Goal: Task Accomplishment & Management: Use online tool/utility

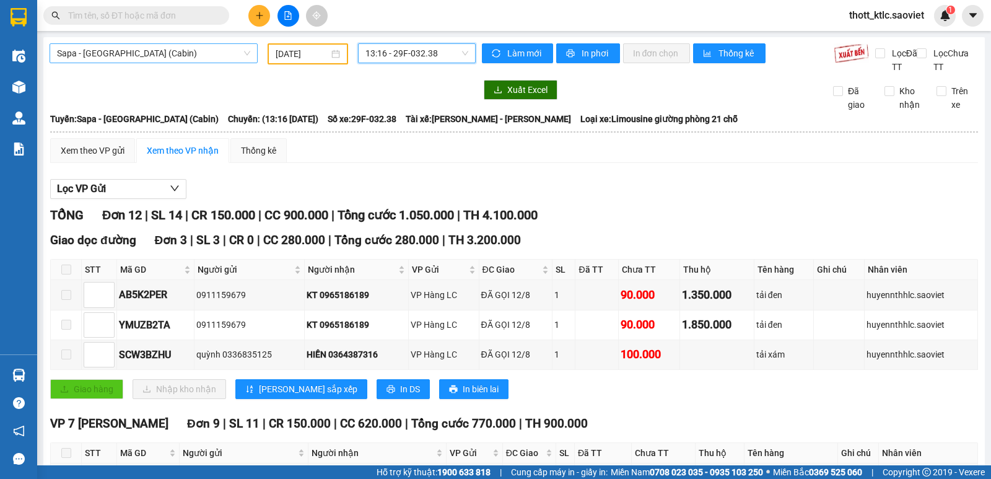
click at [211, 53] on span "Sapa - [GEOGRAPHIC_DATA] (Cabin)" at bounding box center [153, 53] width 193 height 19
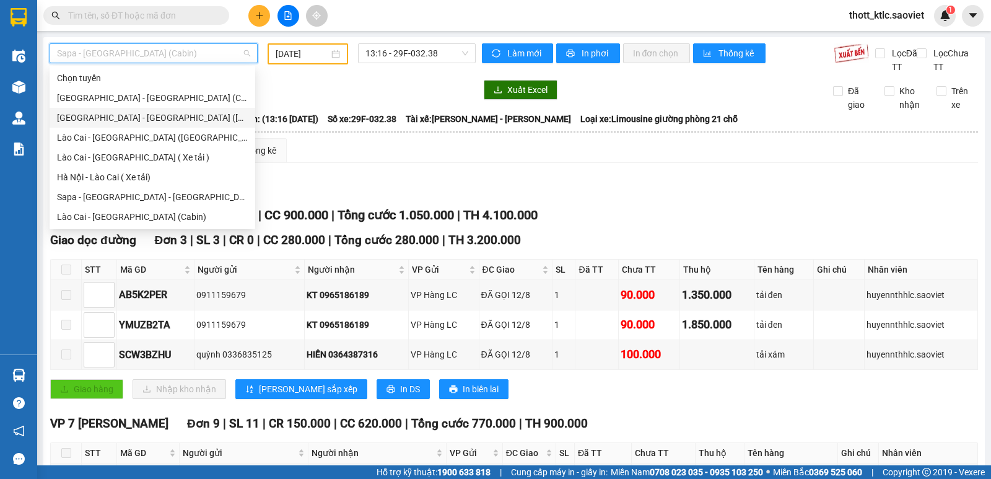
click at [105, 118] on div "[GEOGRAPHIC_DATA] - [GEOGRAPHIC_DATA] ([GEOGRAPHIC_DATA])" at bounding box center [152, 118] width 191 height 14
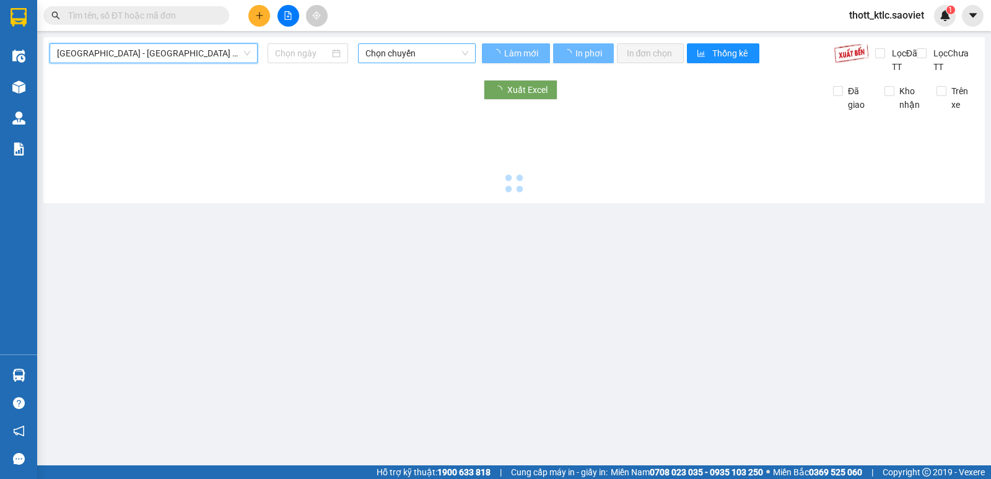
type input "[DATE]"
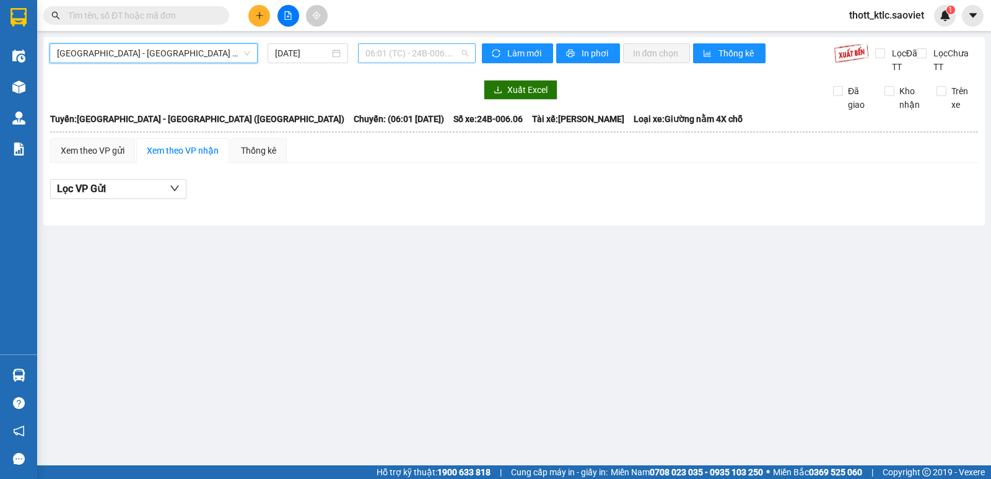
click at [403, 53] on span "06:01 (TC) - 24B-006.06" at bounding box center [416, 53] width 102 height 19
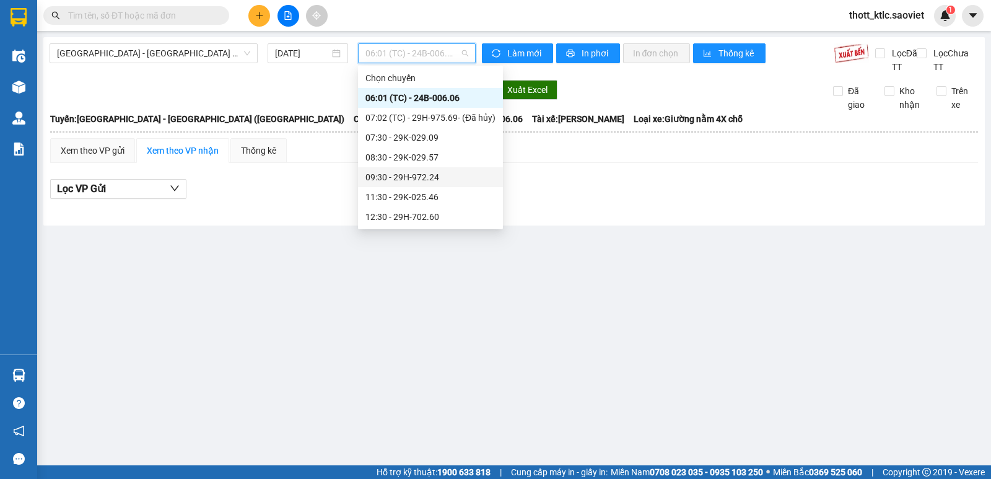
scroll to position [124, 0]
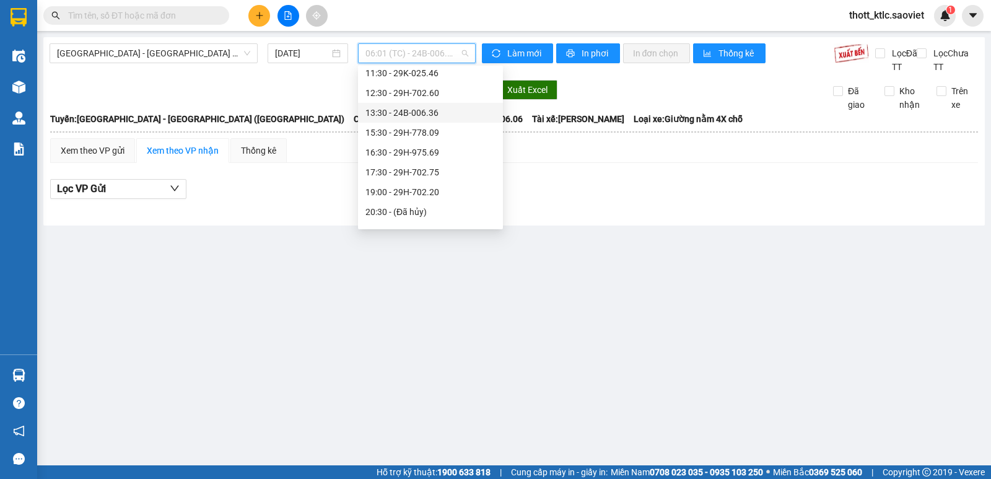
click at [432, 116] on div "13:30 - 24B-006.36" at bounding box center [430, 113] width 130 height 14
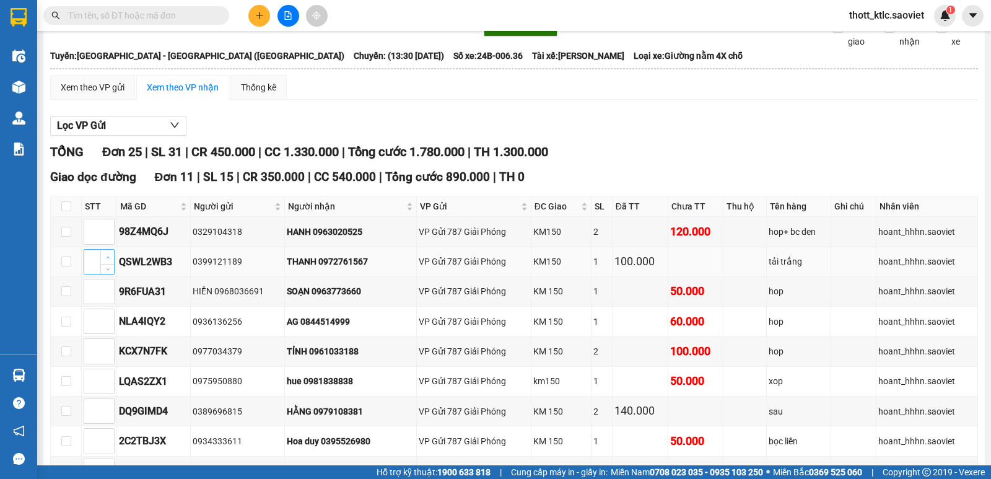
scroll to position [124, 0]
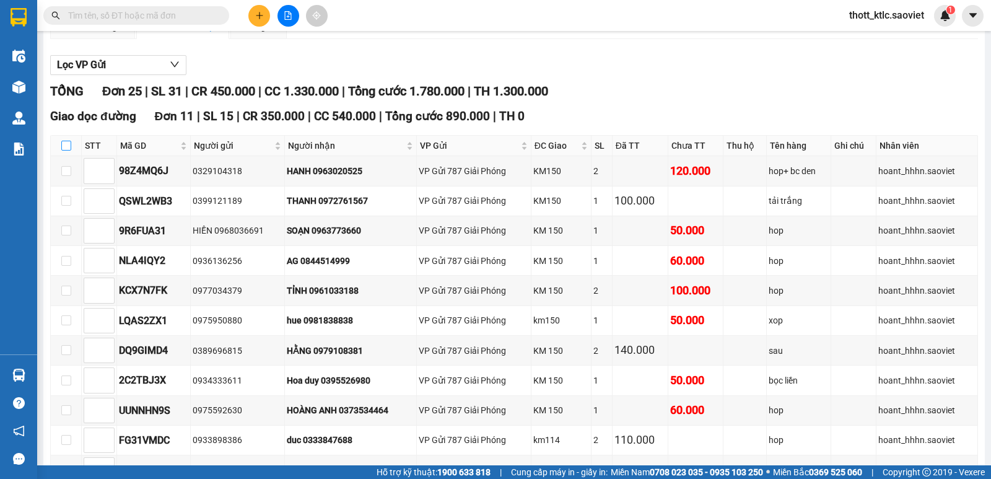
click at [65, 144] on input "checkbox" at bounding box center [66, 146] width 10 height 10
checkbox input "true"
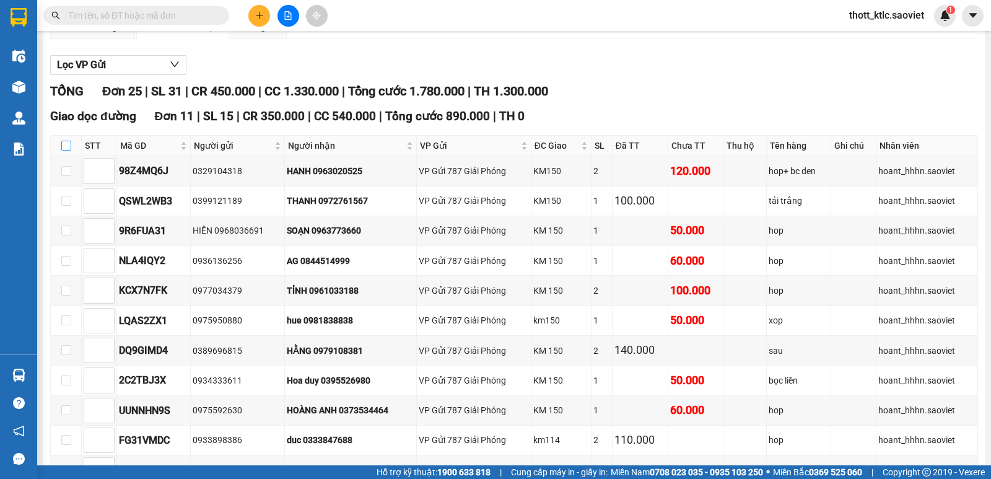
checkbox input "true"
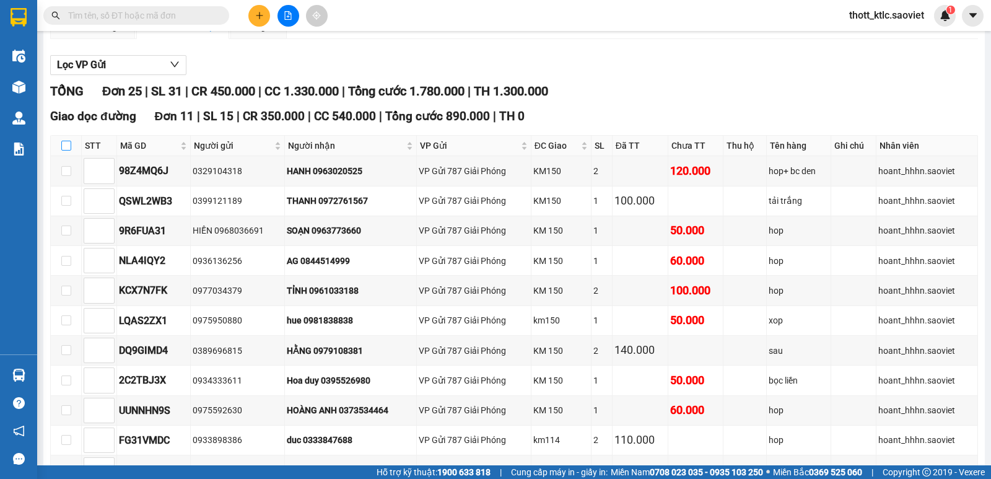
checkbox input "true"
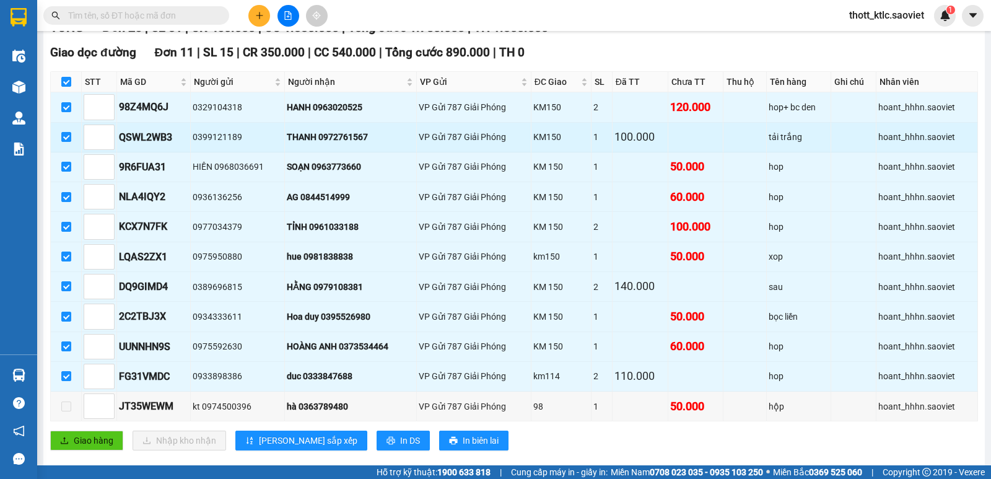
scroll to position [310, 0]
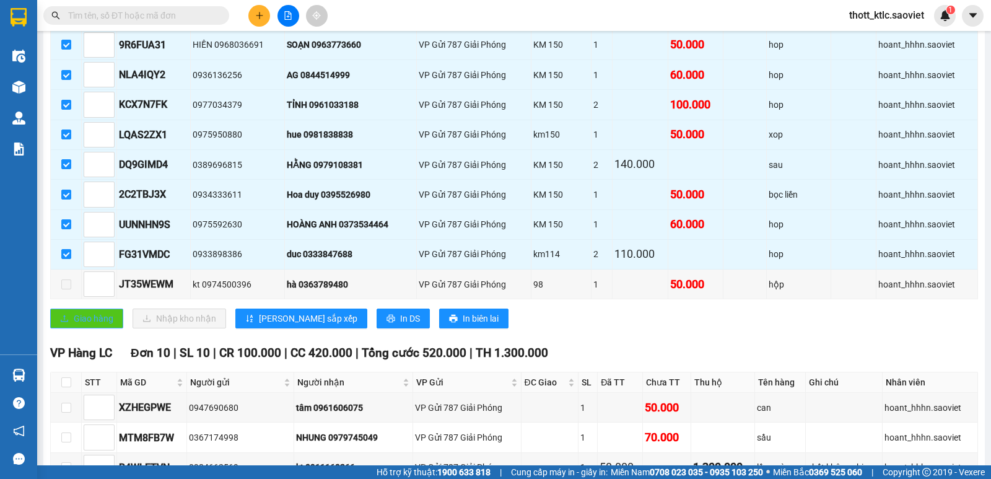
click at [81, 324] on span "Giao hàng" at bounding box center [94, 318] width 40 height 14
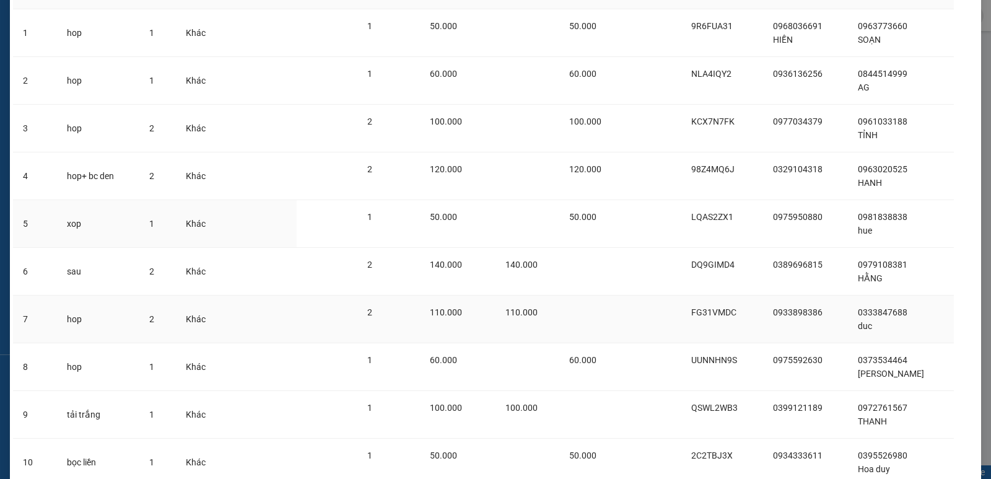
scroll to position [193, 0]
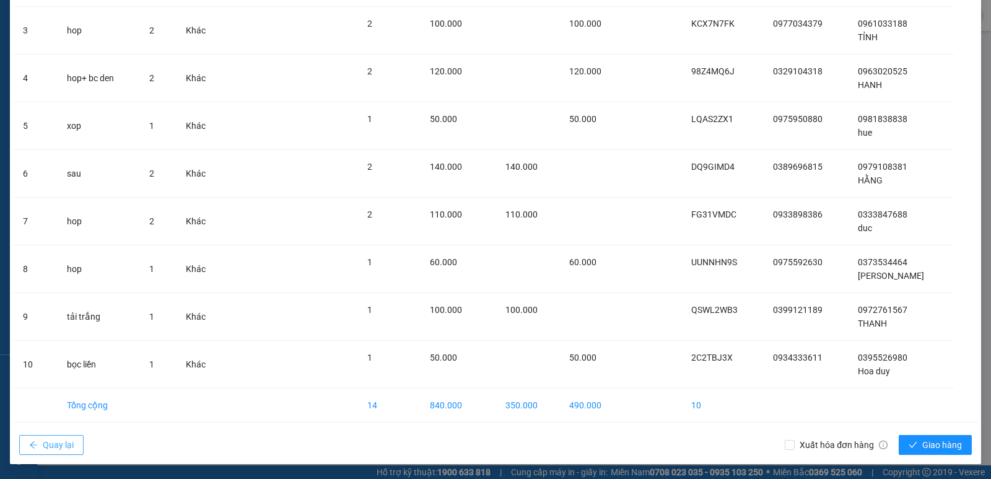
click at [43, 445] on span "Quay lại" at bounding box center [58, 445] width 31 height 14
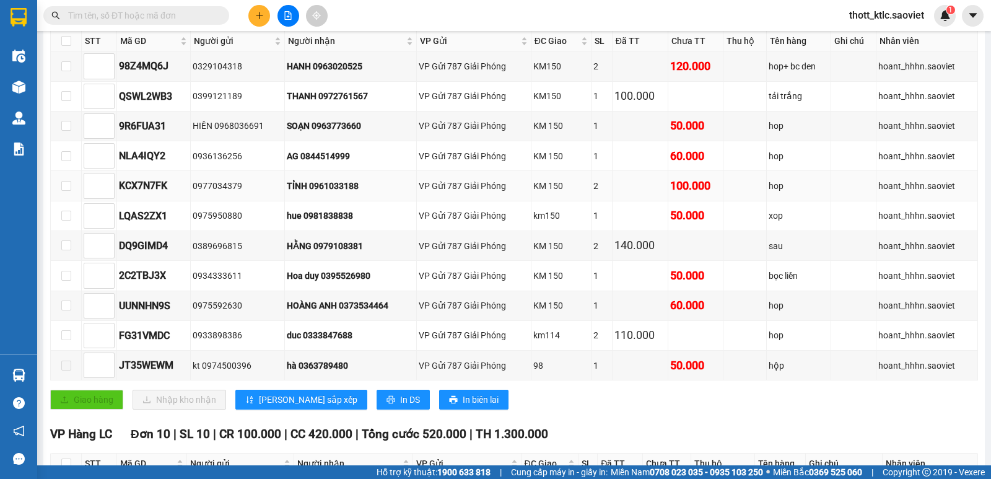
scroll to position [248, 0]
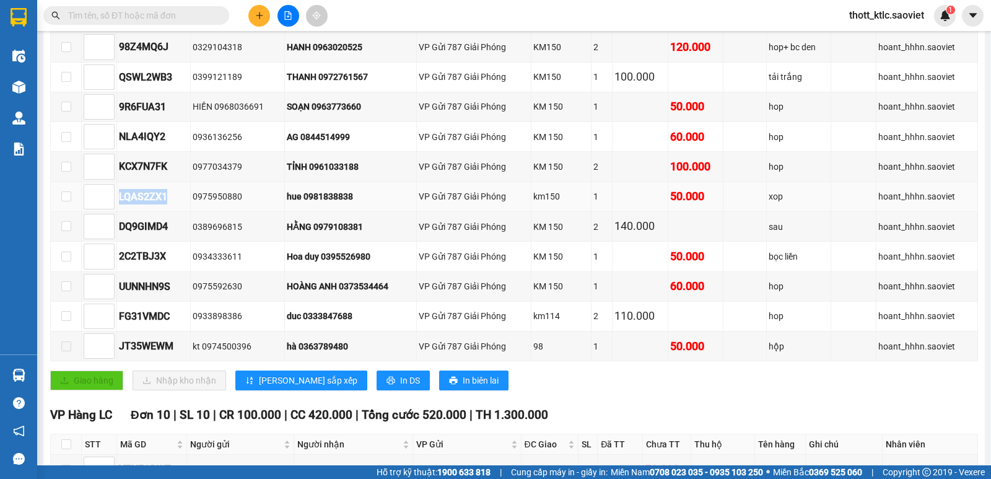
drag, startPoint x: 119, startPoint y: 198, endPoint x: 175, endPoint y: 197, distance: 56.4
click at [175, 197] on div "LQAS2ZX1" at bounding box center [153, 196] width 69 height 15
copy div "LQAS2ZX1"
click at [163, 7] on span at bounding box center [136, 15] width 186 height 19
click at [162, 16] on input "text" at bounding box center [141, 16] width 146 height 14
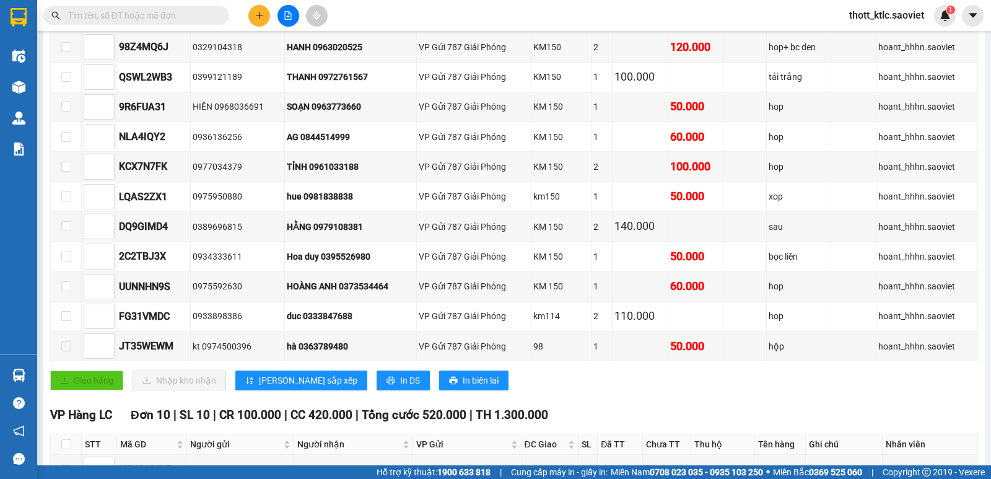
paste input "LQAS2ZX1"
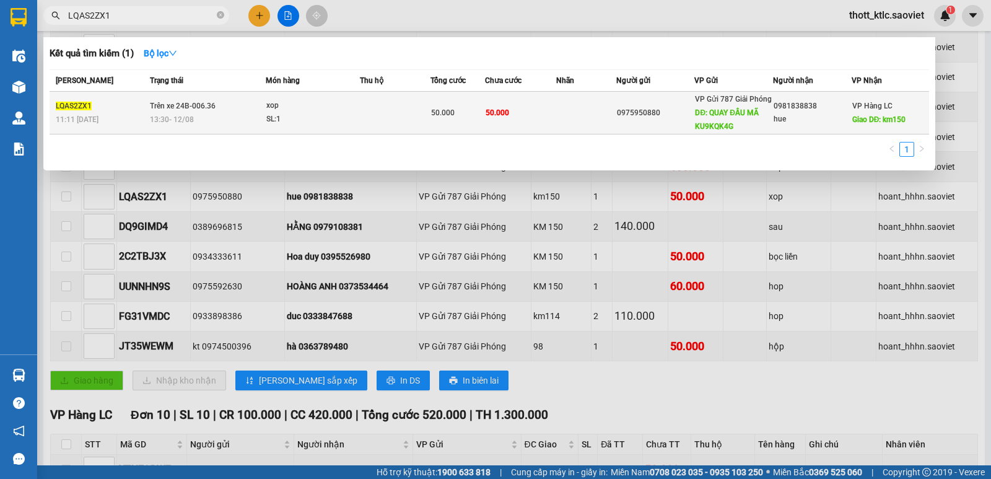
type input "LQAS2ZX1"
click at [505, 105] on td "50.000" at bounding box center [521, 113] width 72 height 43
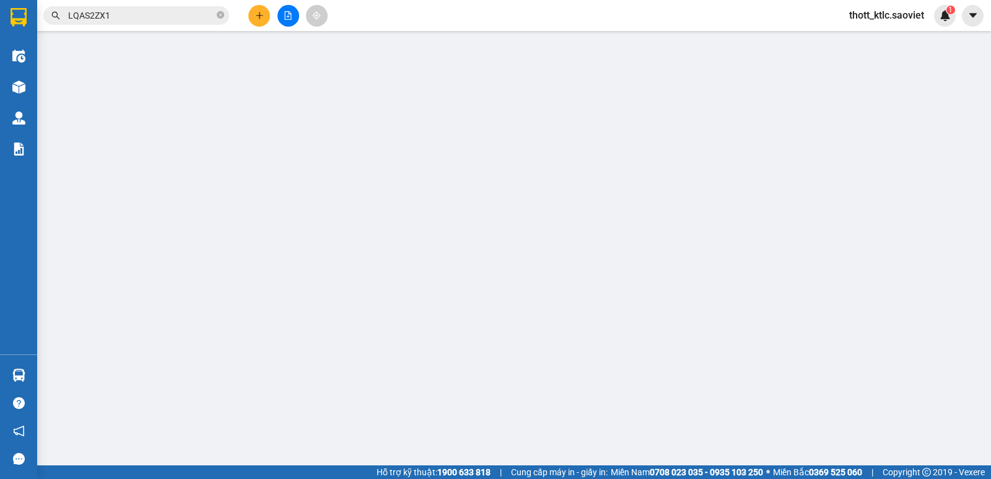
type input "0975950880"
type input "QUAY ĐẦU MÃ KU9KQK4G"
type input "0981838838"
type input "hue"
type input "km150"
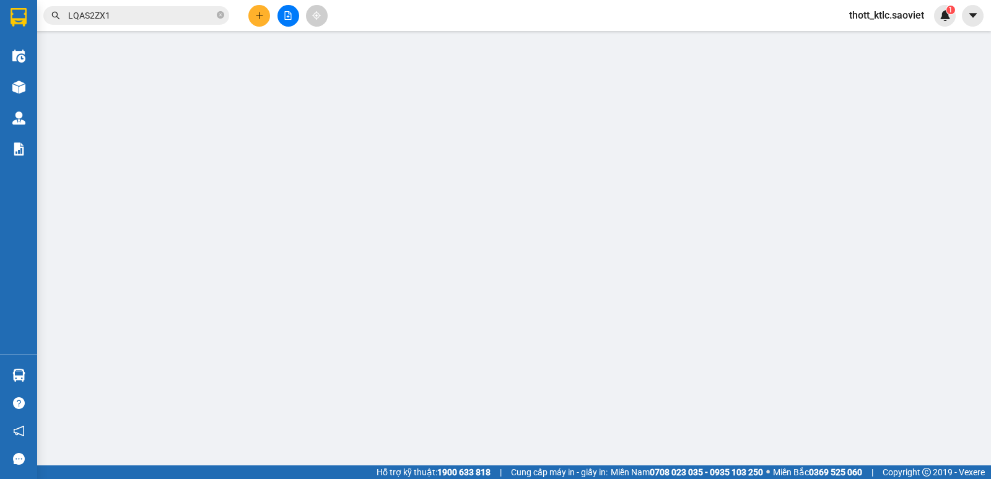
type input "50.000"
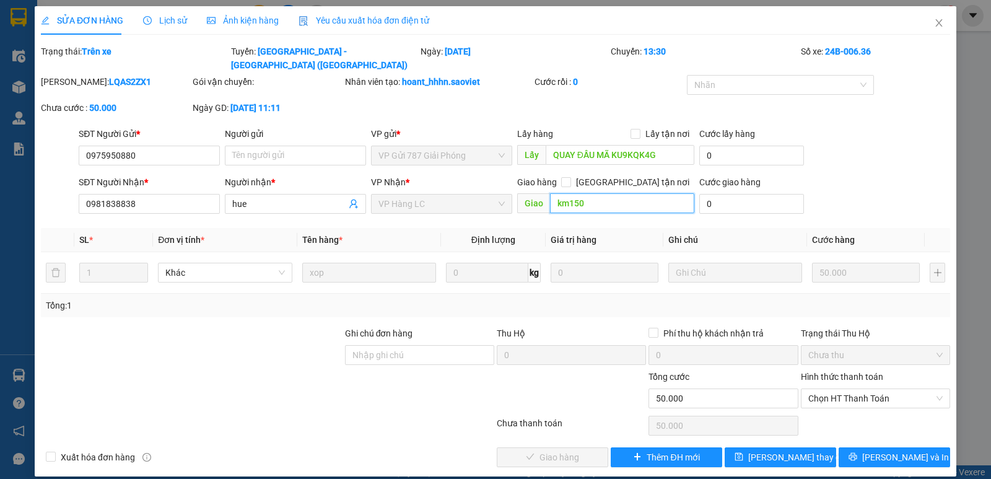
click at [608, 193] on input "km150" at bounding box center [622, 203] width 145 height 20
click at [612, 193] on input "km150" at bounding box center [622, 203] width 145 height 20
type input "km150 K CÓ HÀNG TRÊN XE"
click at [777, 450] on span "[PERSON_NAME] thay đổi" at bounding box center [797, 457] width 99 height 14
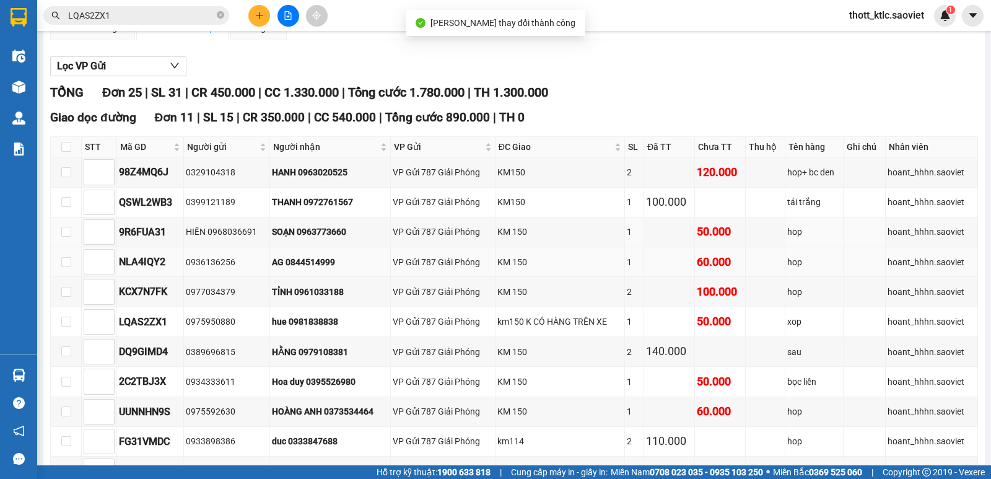
scroll to position [124, 0]
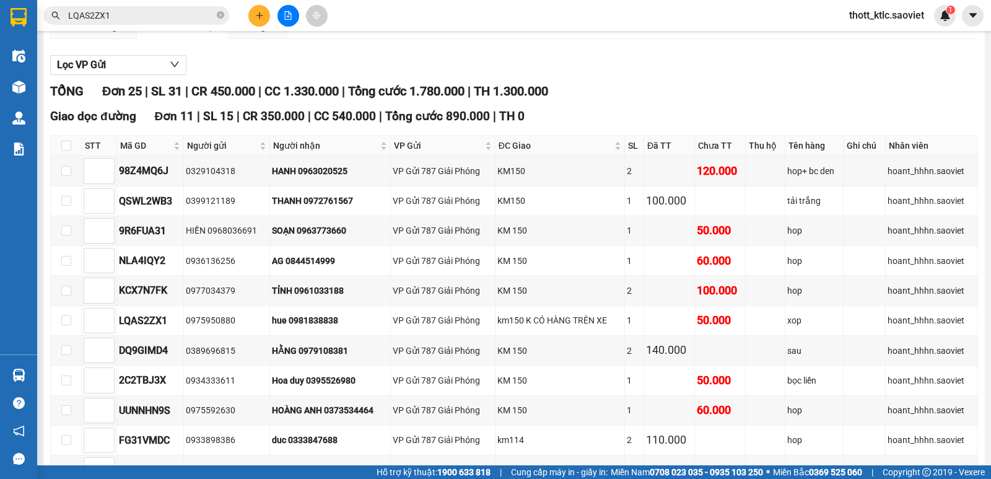
click at [142, 9] on input "LQAS2ZX1" at bounding box center [141, 16] width 146 height 14
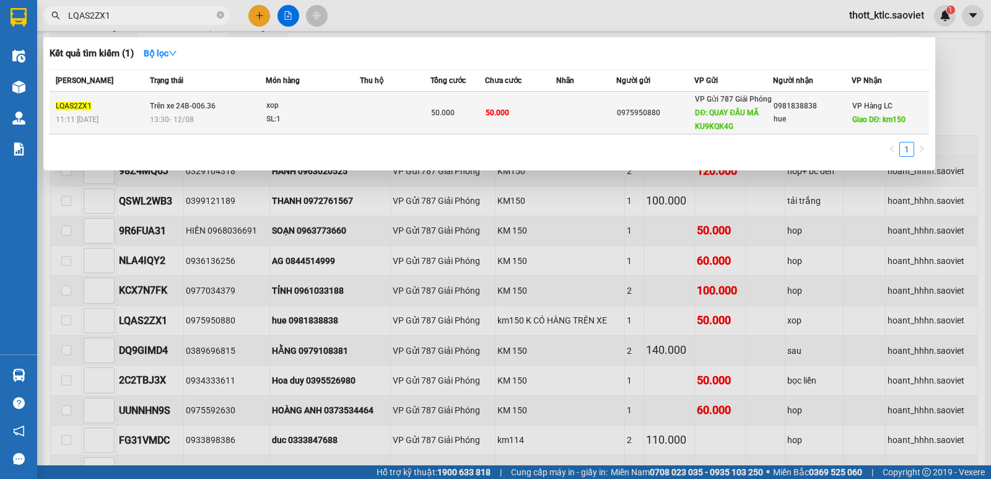
click at [454, 111] on div "50.000" at bounding box center [457, 113] width 53 height 14
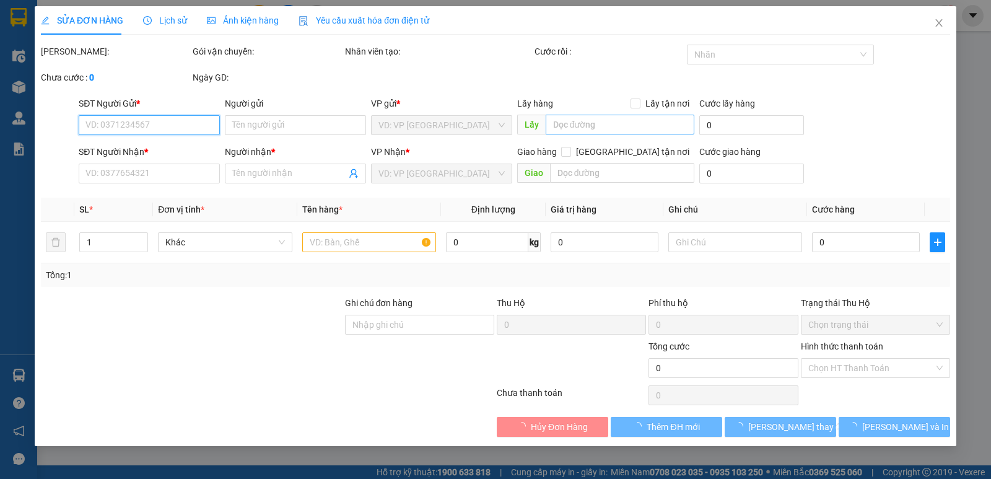
type input "0975950880"
type input "QUAY ĐẦU MÃ KU9KQK4G"
type input "0981838838"
type input "hue"
type input "km150 K CÓ HÀNG TRÊN XE"
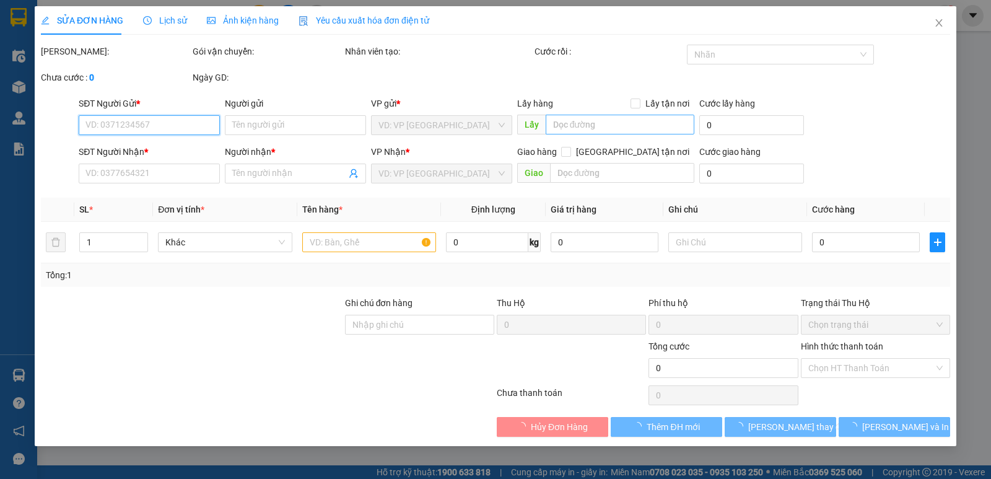
type input "50.000"
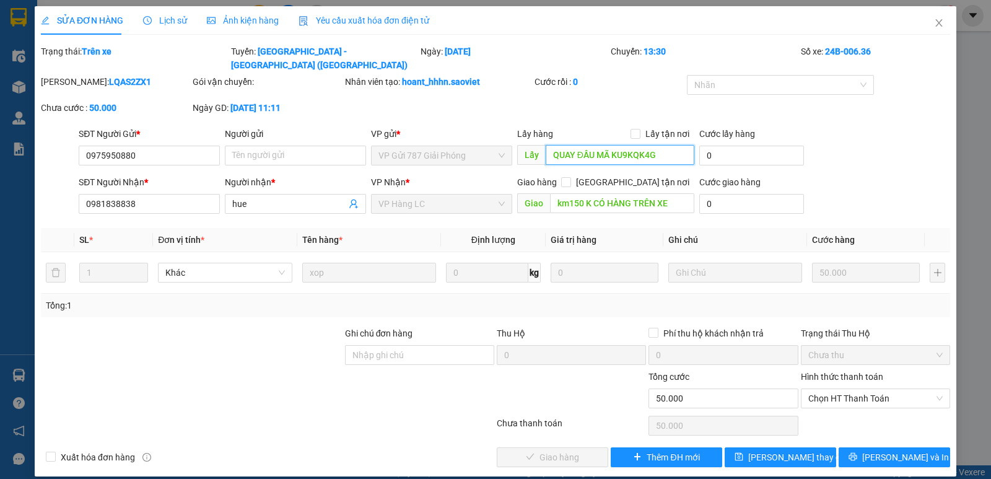
click at [629, 145] on input "QUAY ĐẦU MÃ KU9KQK4G" at bounding box center [620, 155] width 149 height 20
drag, startPoint x: 616, startPoint y: 139, endPoint x: 650, endPoint y: 139, distance: 33.4
click at [650, 145] on input "QUAY ĐẦU MÃ KU9KQK4G" at bounding box center [620, 155] width 149 height 20
drag, startPoint x: 614, startPoint y: 140, endPoint x: 660, endPoint y: 139, distance: 45.8
click at [660, 145] on input "QUAY ĐẦU MÃ KU9KQK4G" at bounding box center [620, 155] width 149 height 20
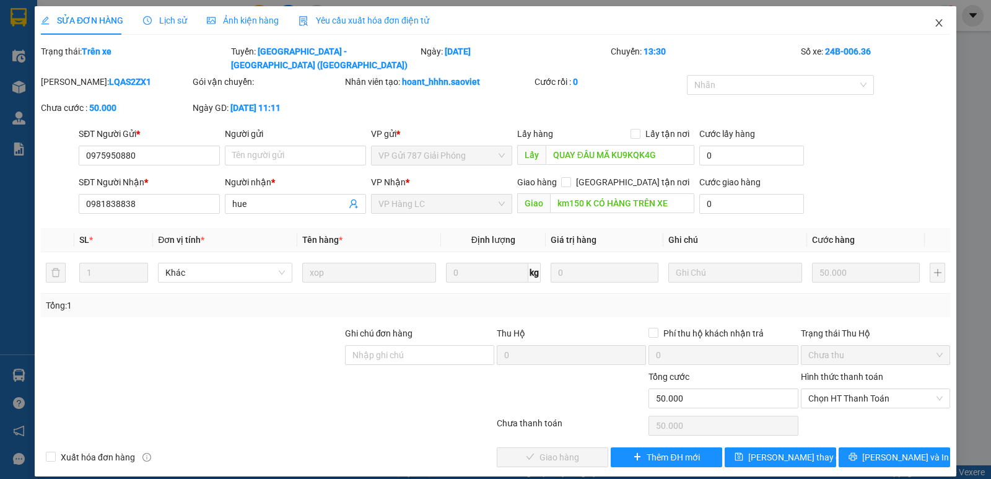
click at [941, 24] on icon "close" at bounding box center [939, 23] width 10 height 10
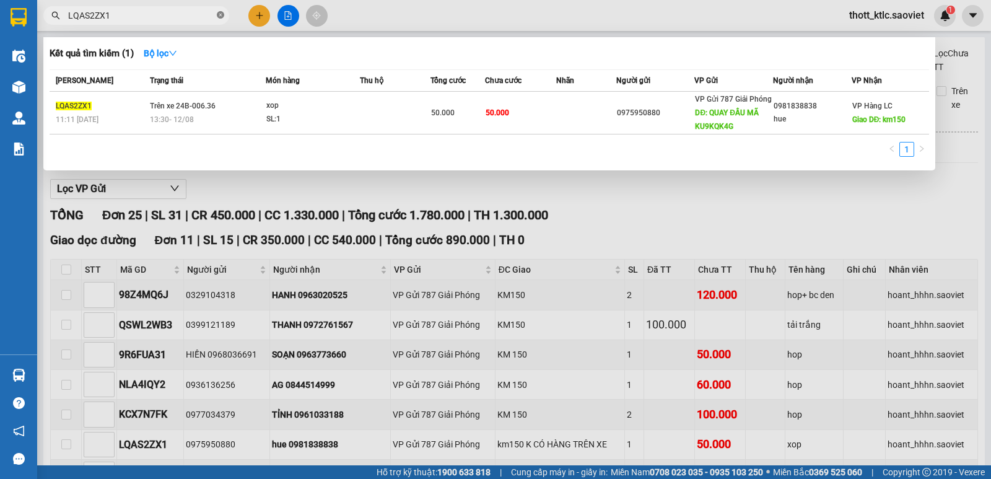
click at [218, 14] on icon "close-circle" at bounding box center [220, 14] width 7 height 7
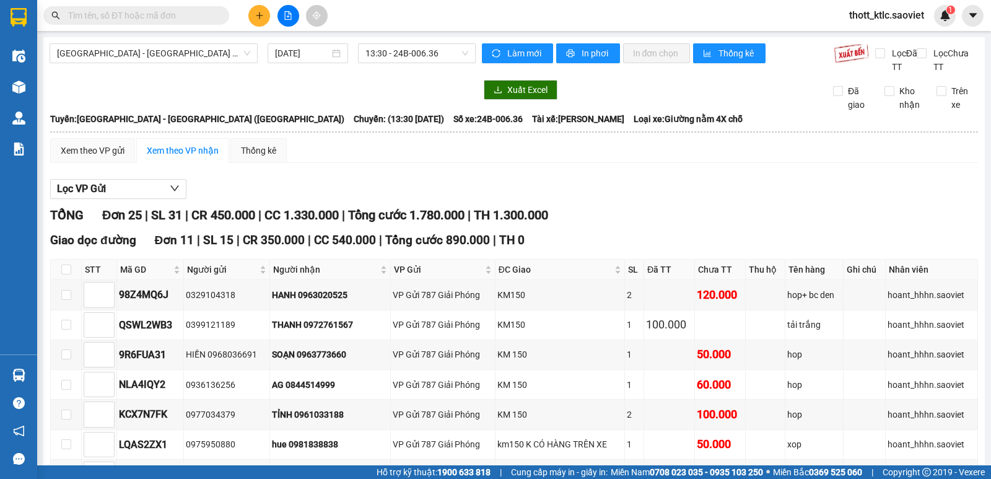
click at [174, 15] on input "text" at bounding box center [141, 16] width 146 height 14
paste input "KU9KQK4G"
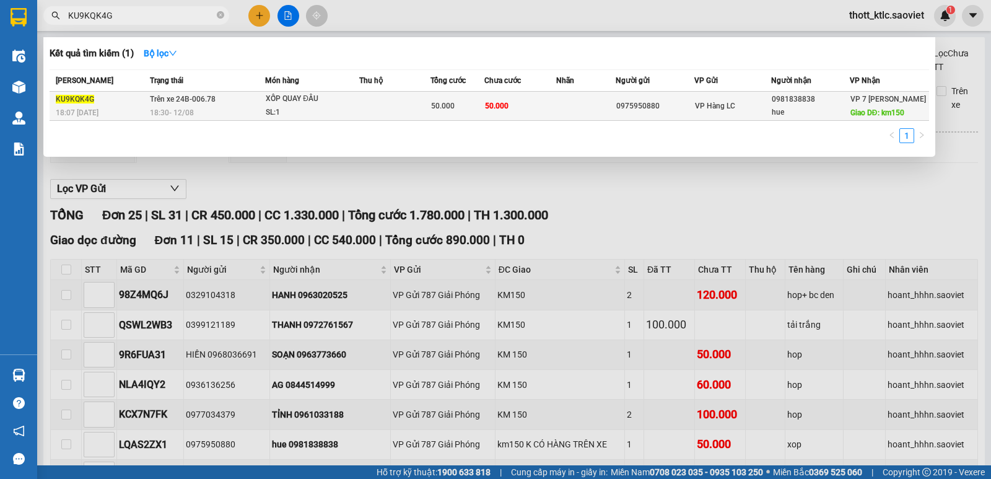
type input "KU9KQK4G"
click at [523, 106] on td "50.000" at bounding box center [520, 106] width 72 height 29
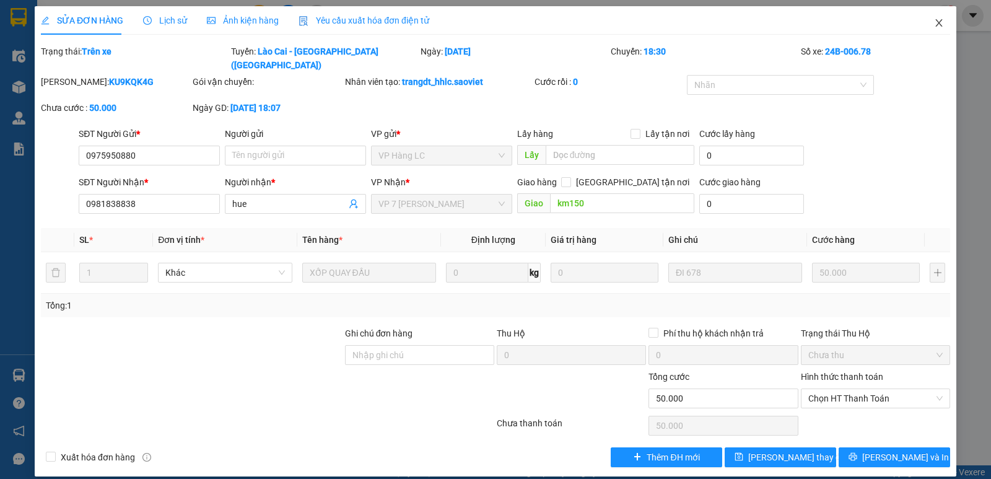
click at [941, 20] on icon "close" at bounding box center [938, 22] width 7 height 7
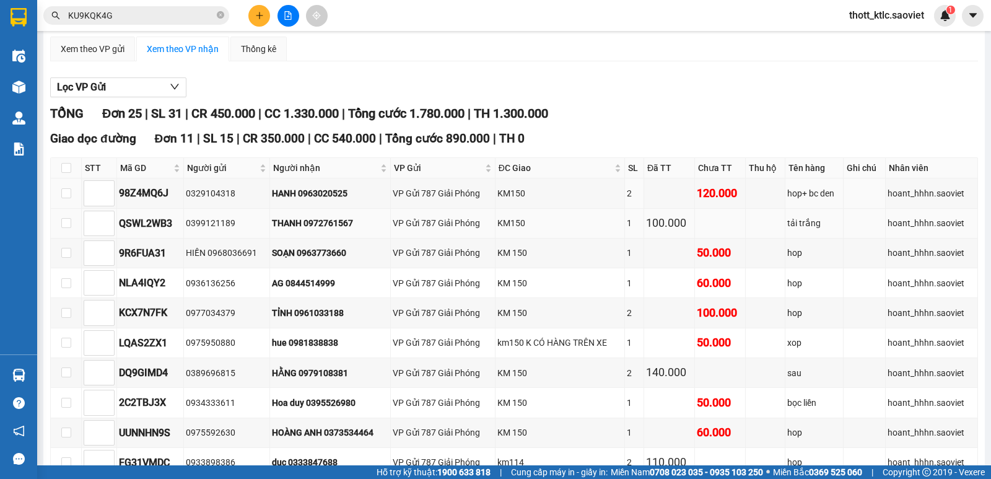
scroll to position [124, 0]
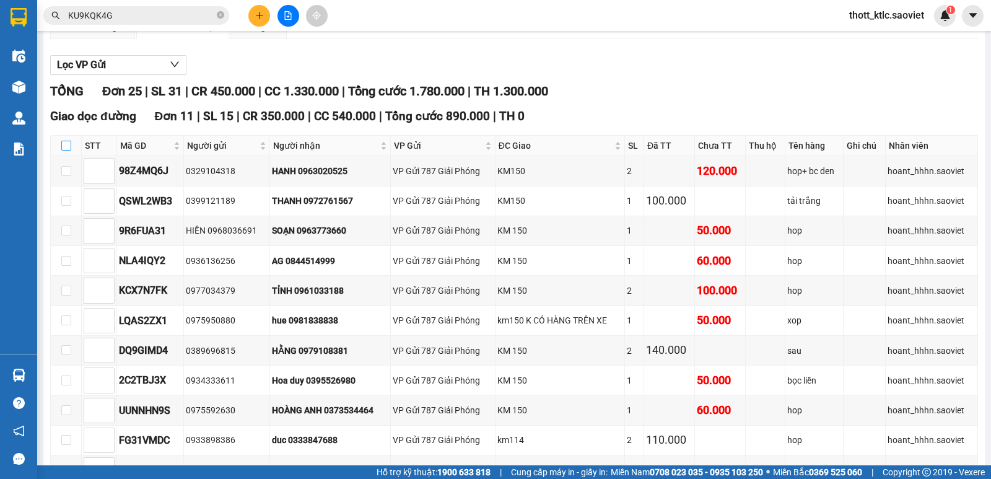
click at [64, 144] on input "checkbox" at bounding box center [66, 146] width 10 height 10
checkbox input "true"
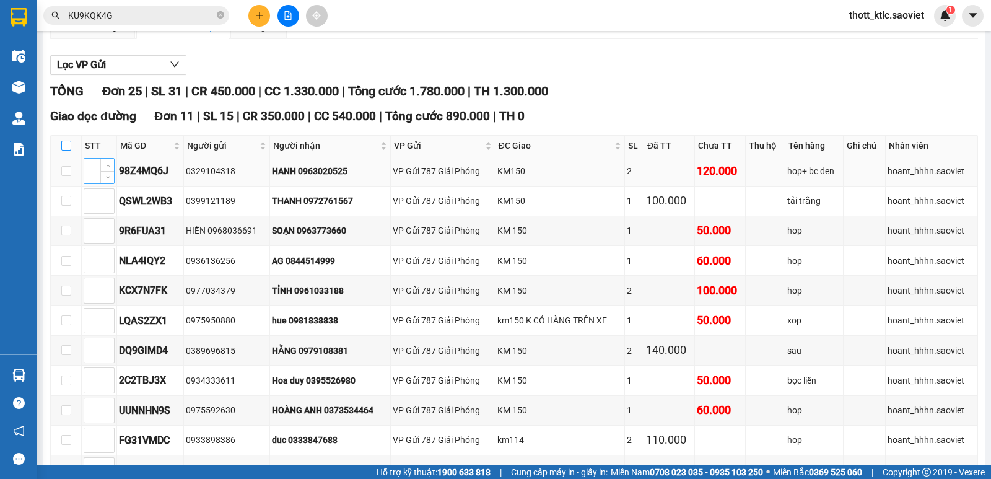
checkbox input "true"
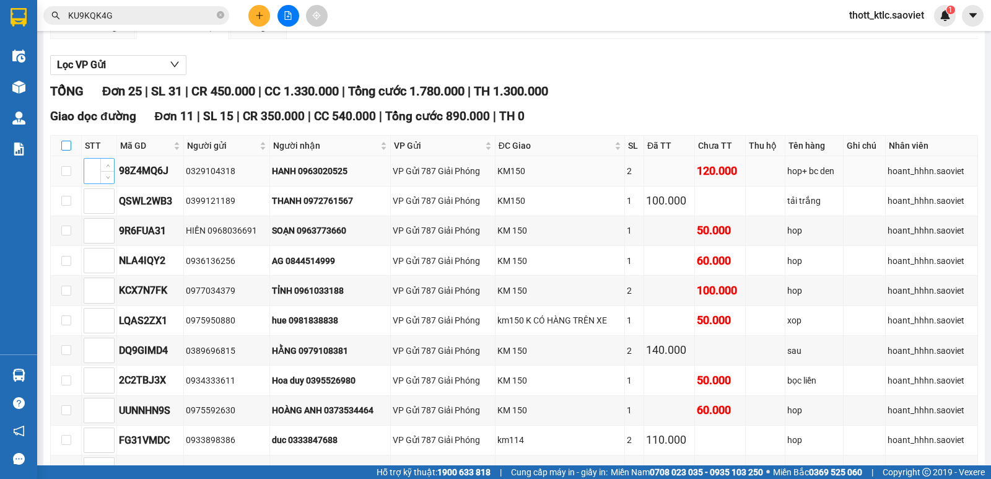
checkbox input "true"
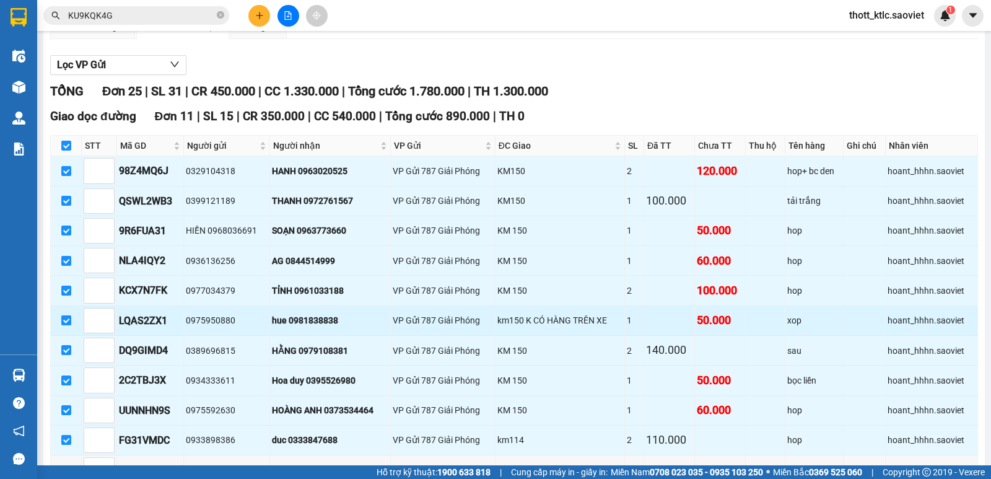
click at [67, 319] on input "checkbox" at bounding box center [66, 320] width 10 height 10
checkbox input "false"
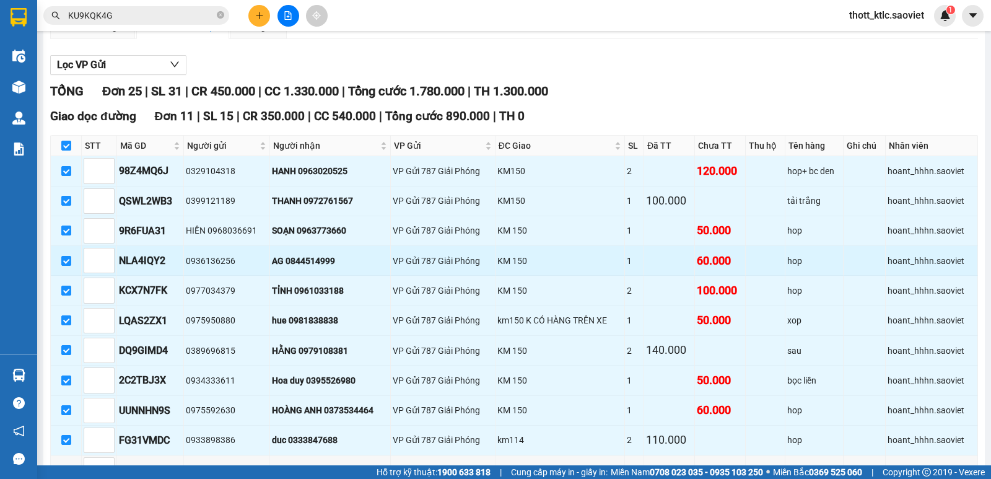
checkbox input "false"
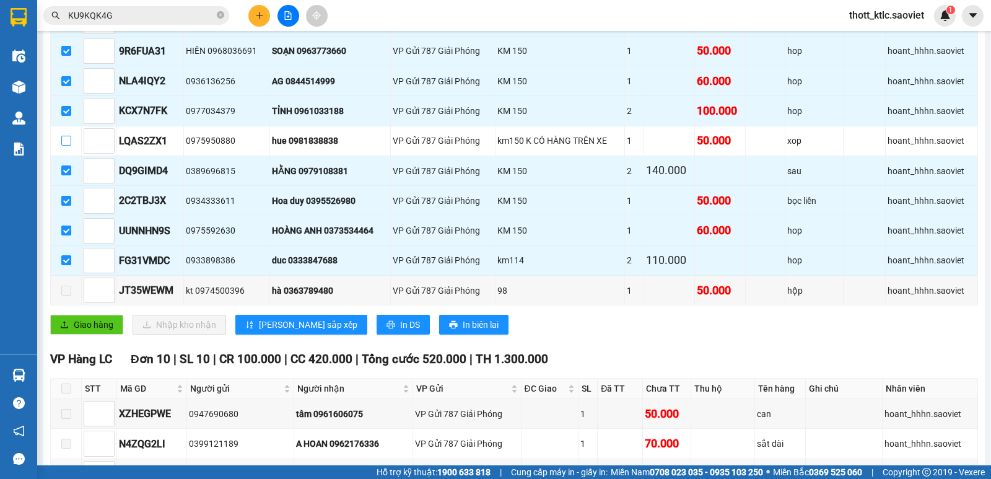
scroll to position [310, 0]
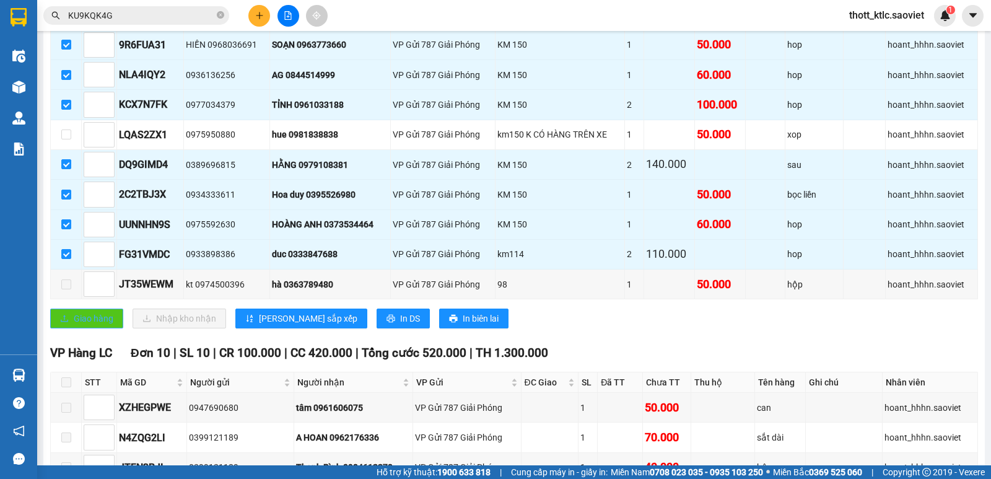
click at [78, 321] on span "Giao hàng" at bounding box center [94, 318] width 40 height 14
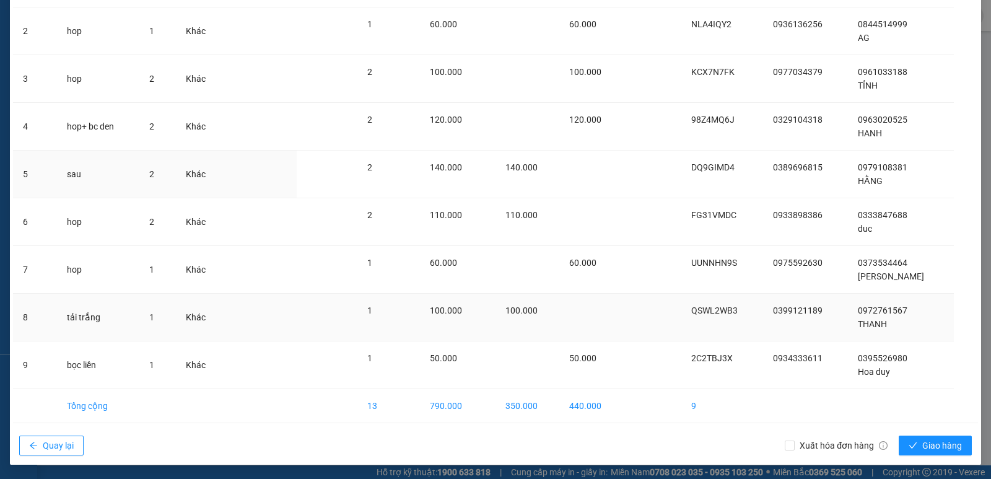
scroll to position [145, 0]
drag, startPoint x: 933, startPoint y: 450, endPoint x: 799, endPoint y: 441, distance: 134.1
click at [933, 450] on span "Giao hàng" at bounding box center [942, 445] width 40 height 14
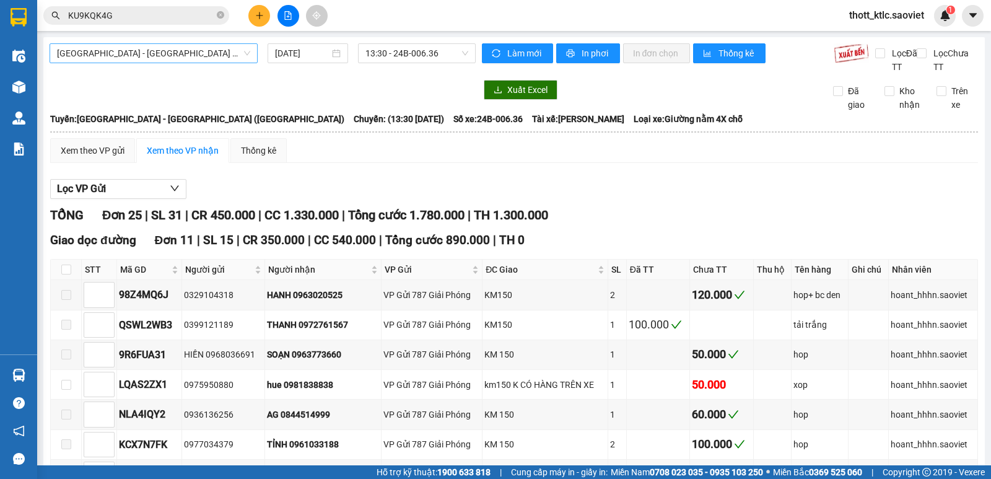
click at [128, 56] on span "[GEOGRAPHIC_DATA] - [GEOGRAPHIC_DATA] ([GEOGRAPHIC_DATA])" at bounding box center [153, 53] width 193 height 19
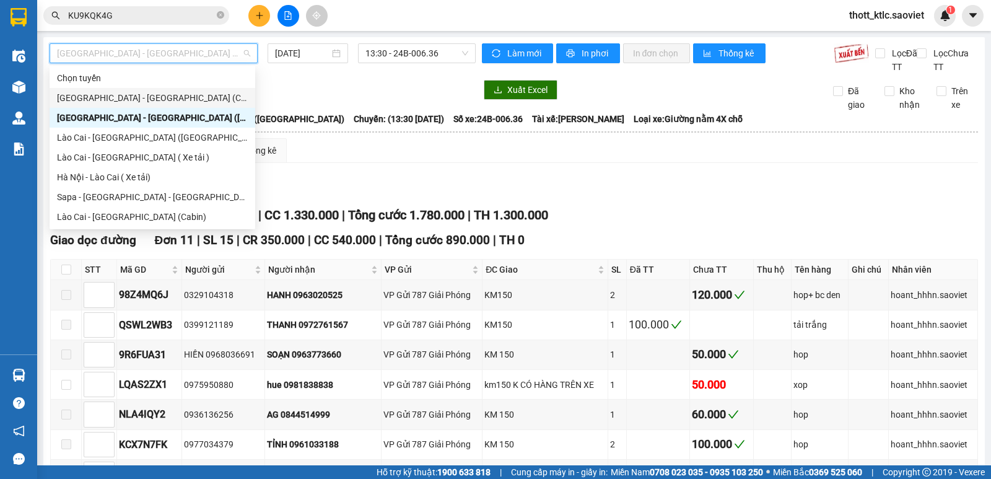
click at [112, 97] on div "[GEOGRAPHIC_DATA] - [GEOGRAPHIC_DATA] (Cabin)" at bounding box center [152, 98] width 191 height 14
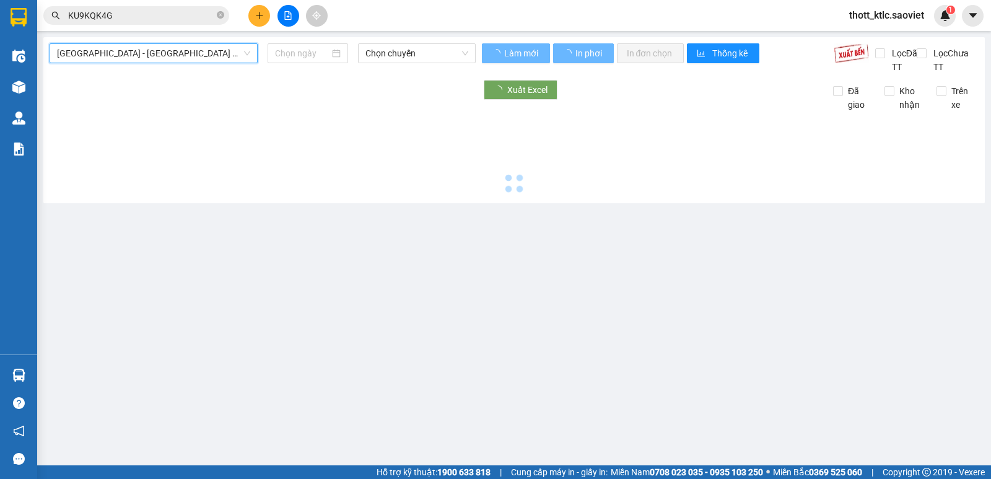
type input "[DATE]"
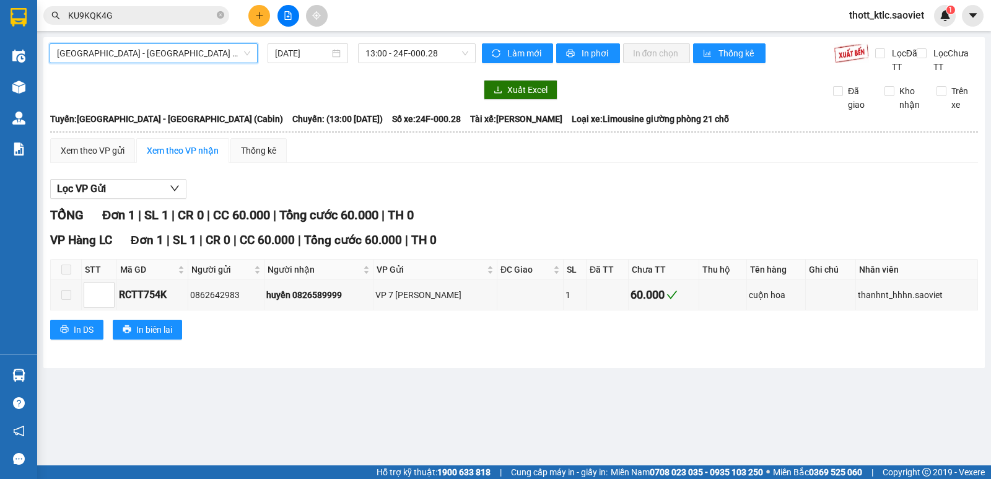
click at [146, 54] on span "[GEOGRAPHIC_DATA] - [GEOGRAPHIC_DATA] (Cabin)" at bounding box center [153, 53] width 193 height 19
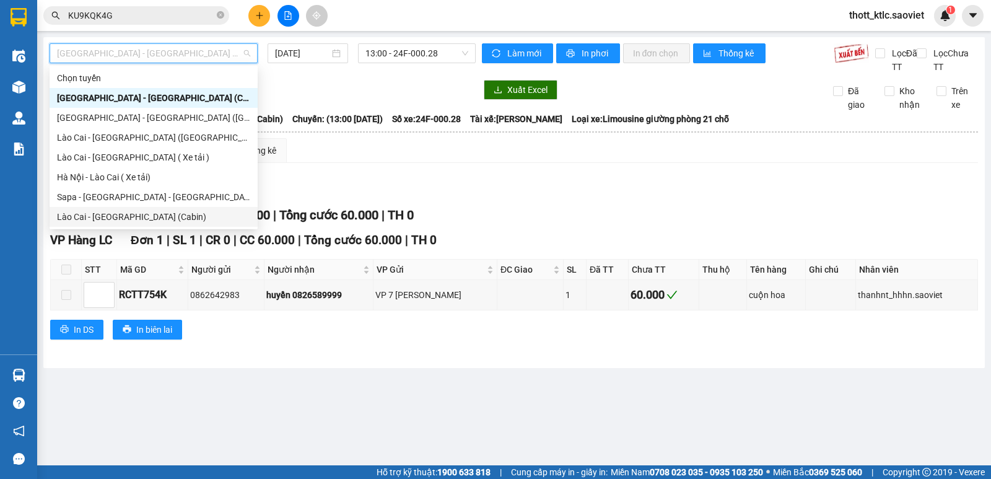
click at [94, 213] on div "Lào Cai - [GEOGRAPHIC_DATA] (Cabin)" at bounding box center [153, 217] width 193 height 14
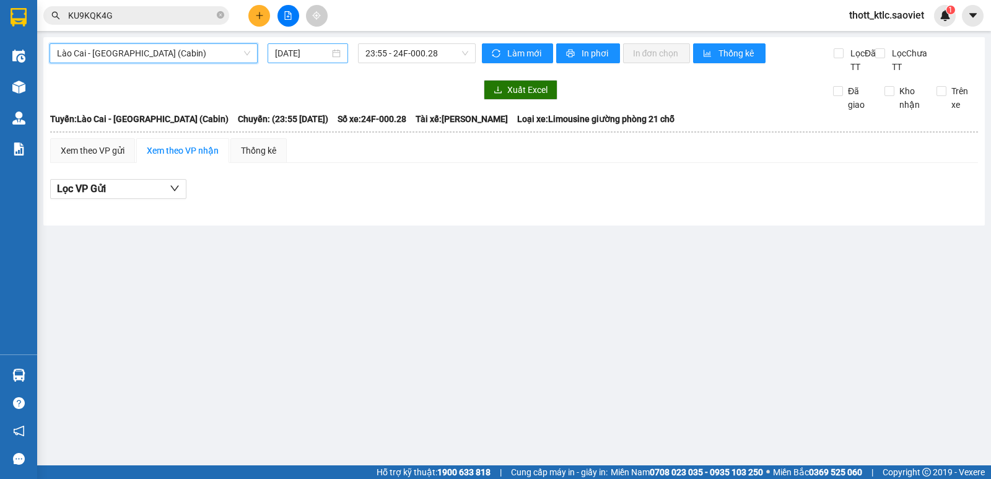
click at [298, 56] on input "[DATE]" at bounding box center [302, 53] width 55 height 14
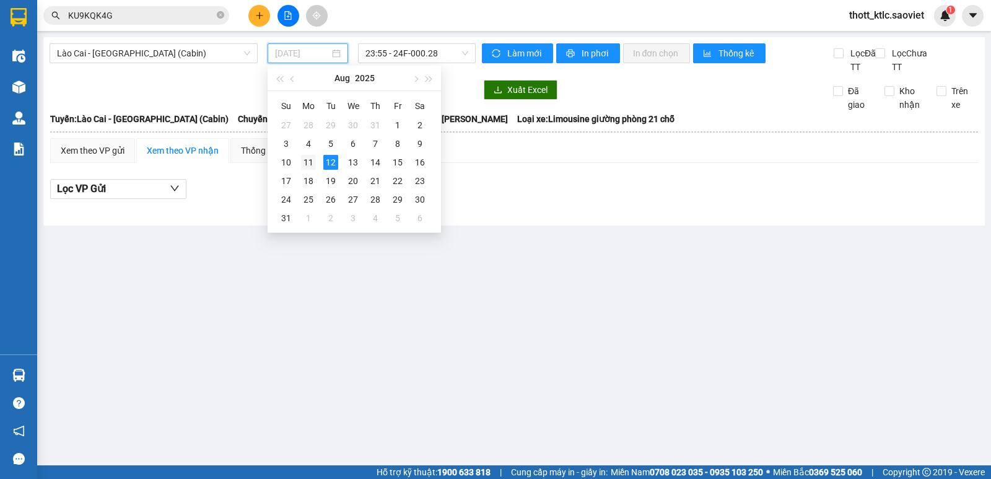
click at [304, 162] on div "11" at bounding box center [308, 162] width 15 height 15
type input "[DATE]"
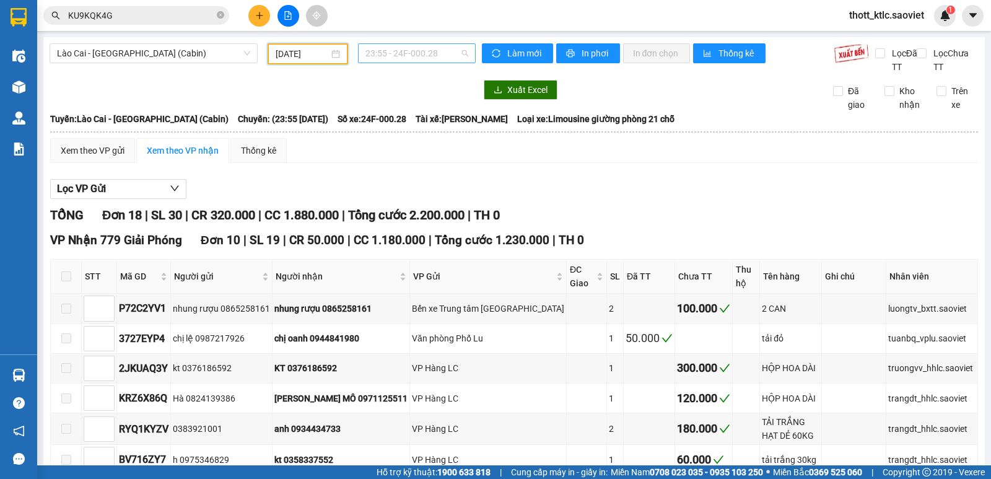
click at [435, 54] on span "23:55 - 24F-000.28" at bounding box center [416, 53] width 102 height 19
click at [418, 95] on div "23:55 - 24F-000.28" at bounding box center [410, 98] width 97 height 14
click at [216, 55] on span "Lào Cai - [GEOGRAPHIC_DATA] (Cabin)" at bounding box center [153, 53] width 193 height 19
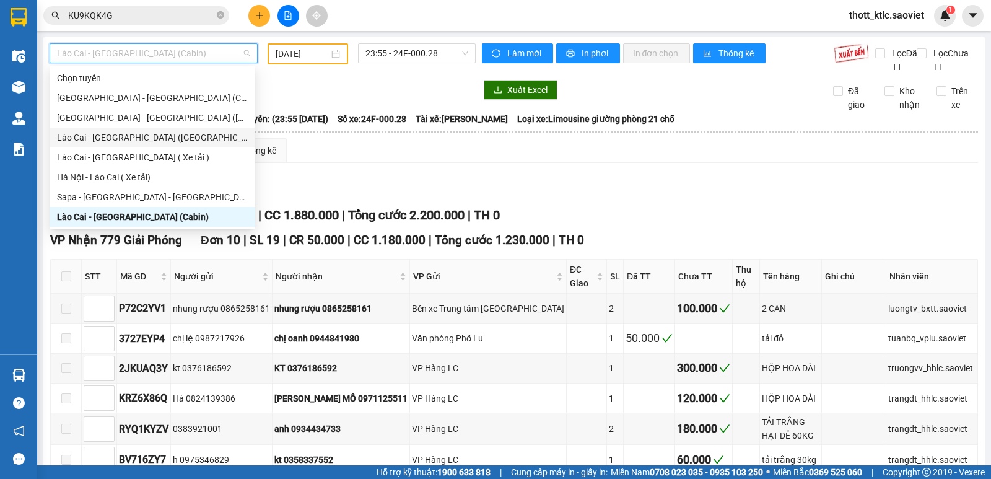
click at [89, 134] on div "Lào Cai - [GEOGRAPHIC_DATA] ([GEOGRAPHIC_DATA])" at bounding box center [152, 138] width 191 height 14
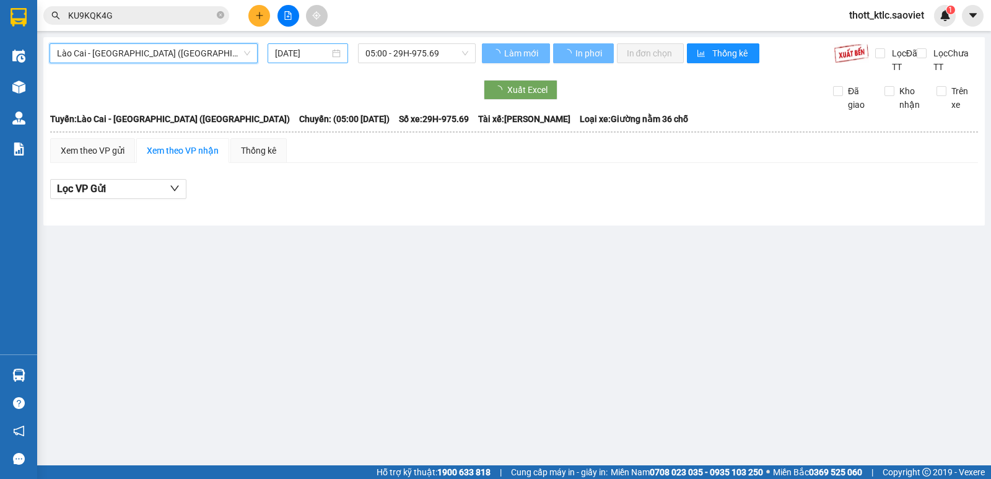
click at [316, 54] on input "[DATE]" at bounding box center [302, 53] width 55 height 14
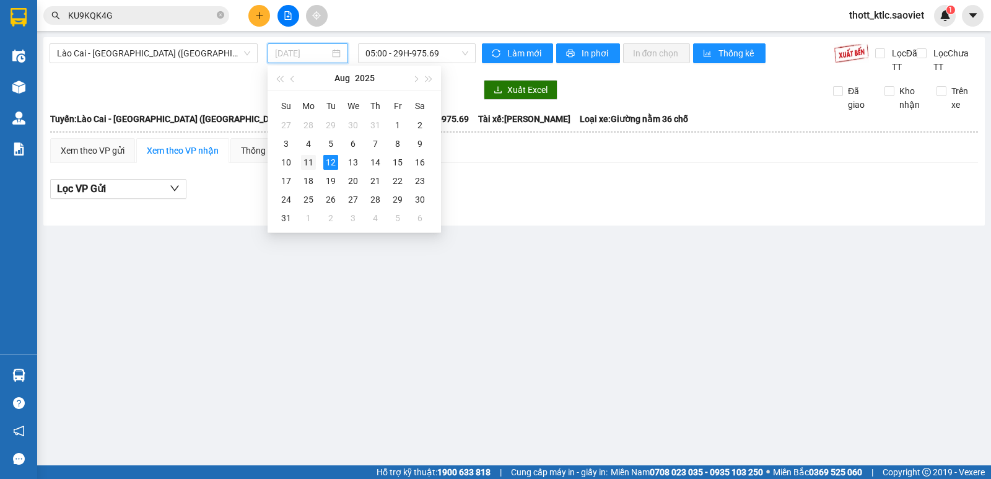
click at [310, 160] on div "11" at bounding box center [308, 162] width 15 height 15
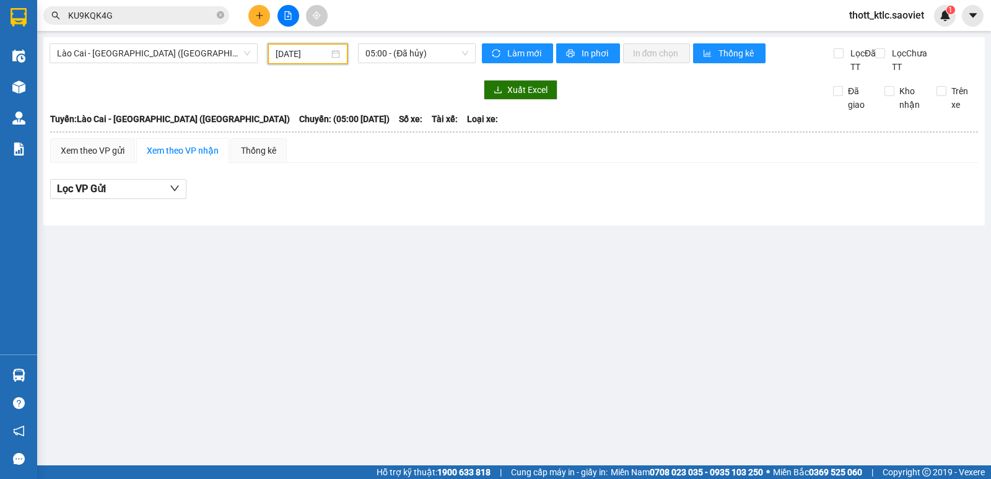
click at [302, 54] on input "[DATE]" at bounding box center [303, 54] width 54 height 14
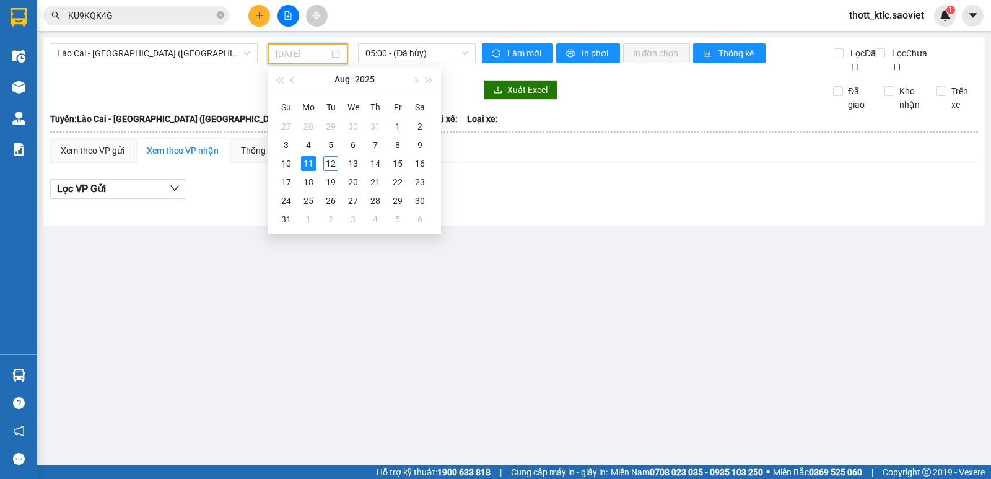
click at [305, 165] on div "11" at bounding box center [308, 163] width 15 height 15
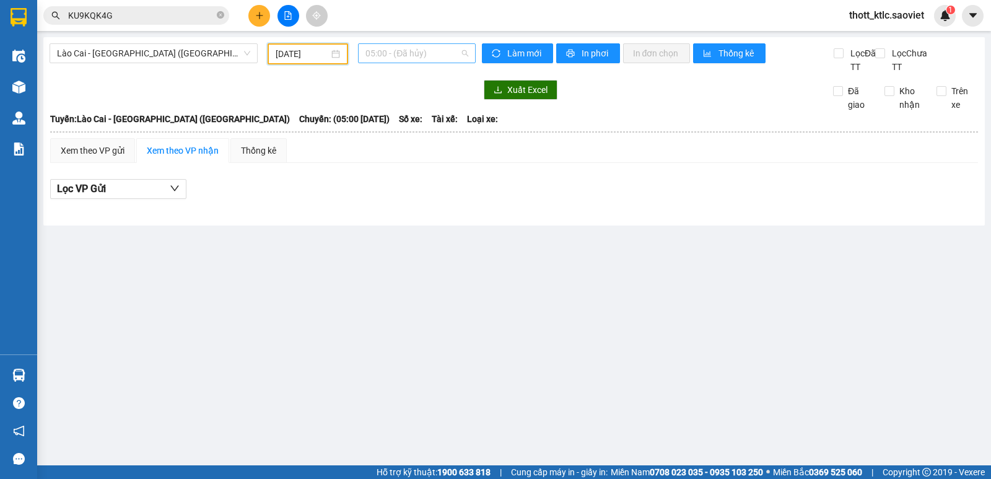
click at [413, 57] on span "05:00 - (Đã hủy)" at bounding box center [416, 53] width 102 height 19
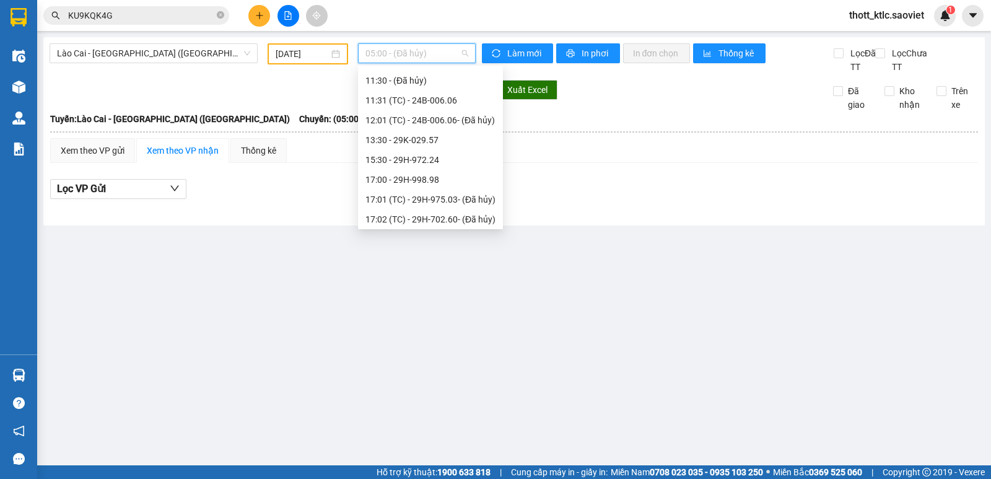
scroll to position [196, 0]
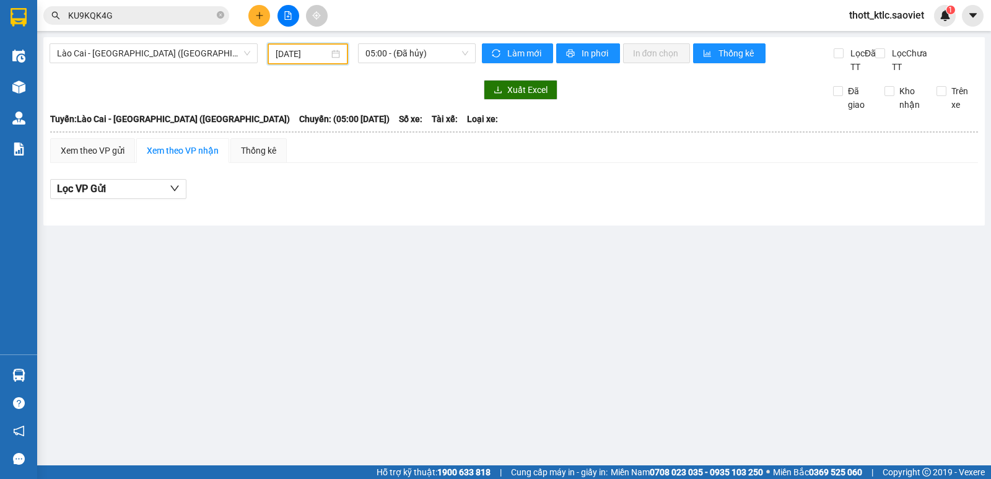
click at [320, 56] on input "[DATE]" at bounding box center [303, 54] width 54 height 14
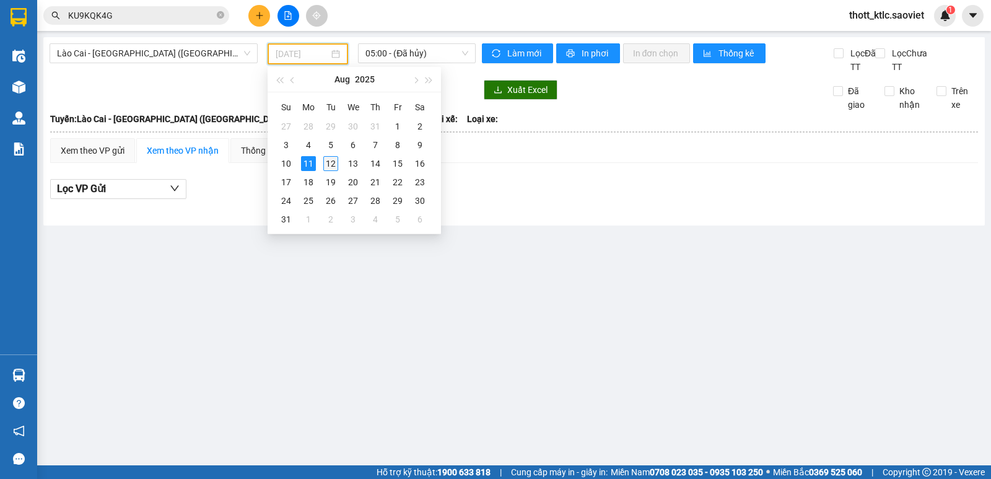
click at [326, 163] on div "12" at bounding box center [330, 163] width 15 height 15
type input "[DATE]"
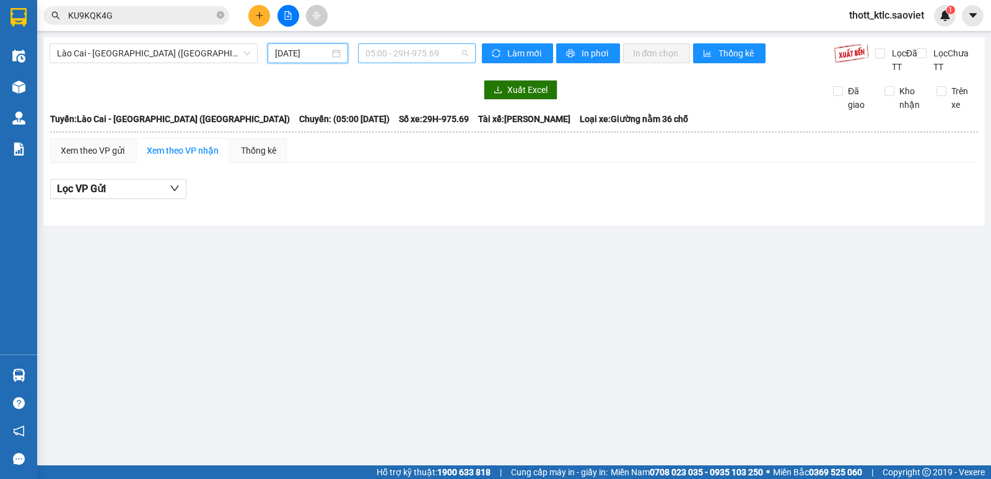
click at [432, 56] on span "05:00 - 29H-975.69" at bounding box center [416, 53] width 102 height 19
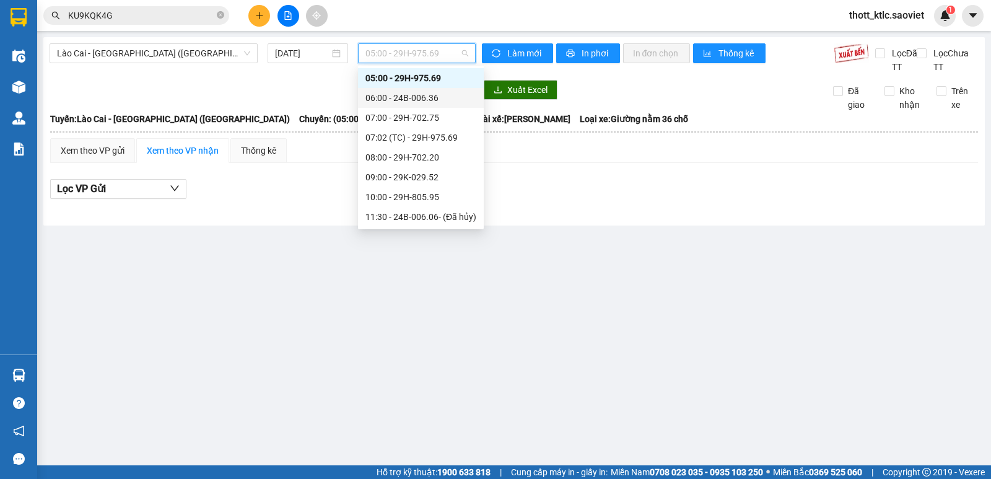
click at [417, 100] on div "06:00 - 24B-006.36" at bounding box center [420, 98] width 111 height 14
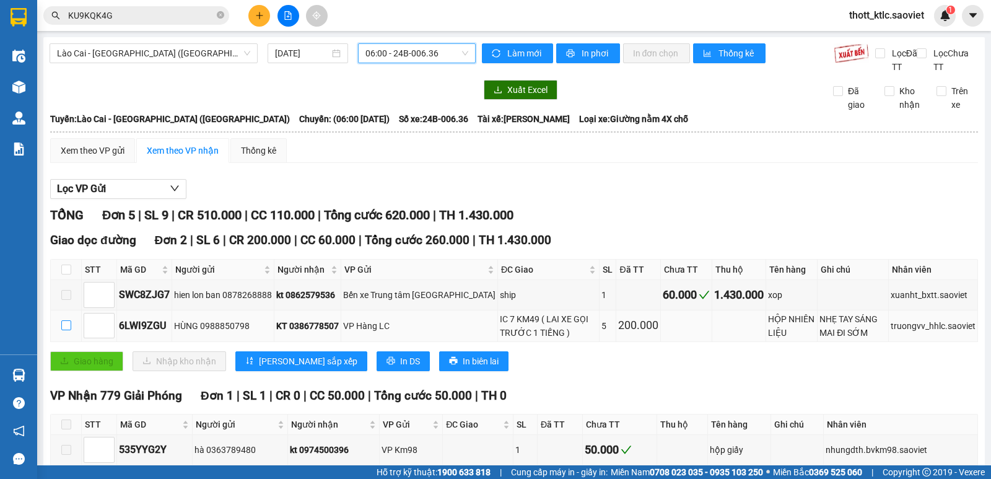
click at [71, 324] on input "checkbox" at bounding box center [66, 325] width 10 height 10
checkbox input "true"
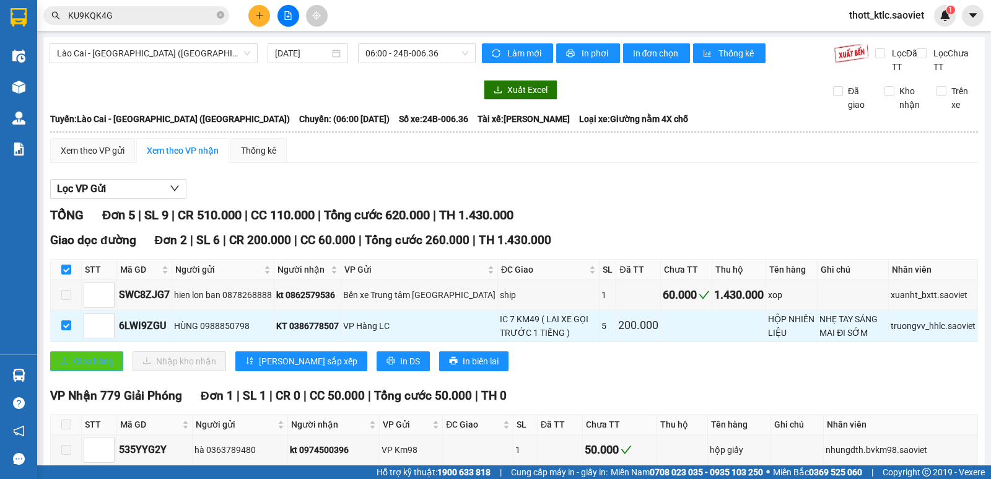
click at [66, 355] on button "Giao hàng" at bounding box center [86, 361] width 73 height 20
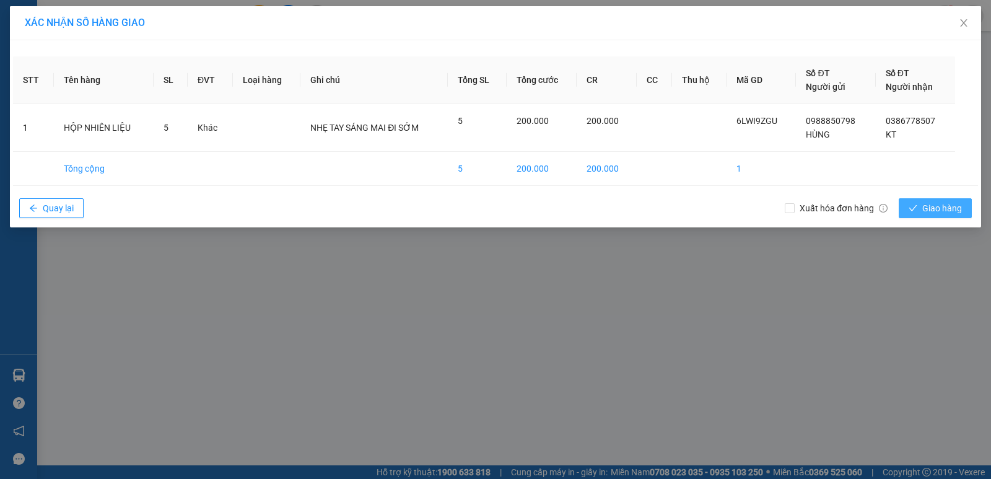
click at [932, 203] on span "Giao hàng" at bounding box center [942, 208] width 40 height 14
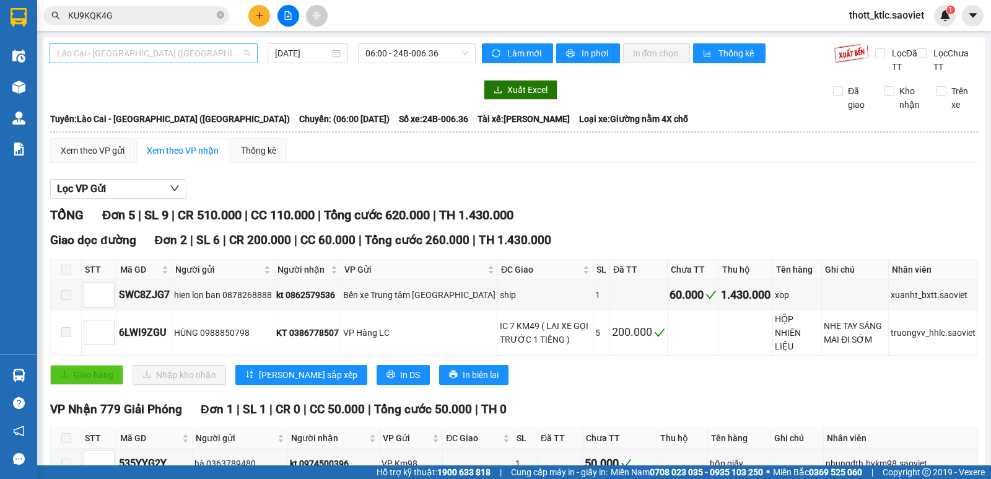
click at [166, 54] on span "Lào Cai - [GEOGRAPHIC_DATA] ([GEOGRAPHIC_DATA])" at bounding box center [153, 53] width 193 height 19
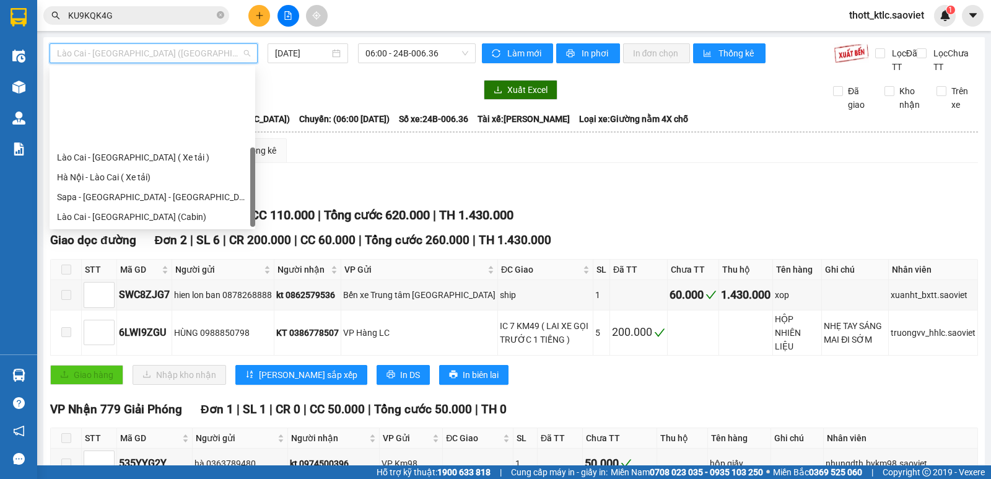
scroll to position [99, 0]
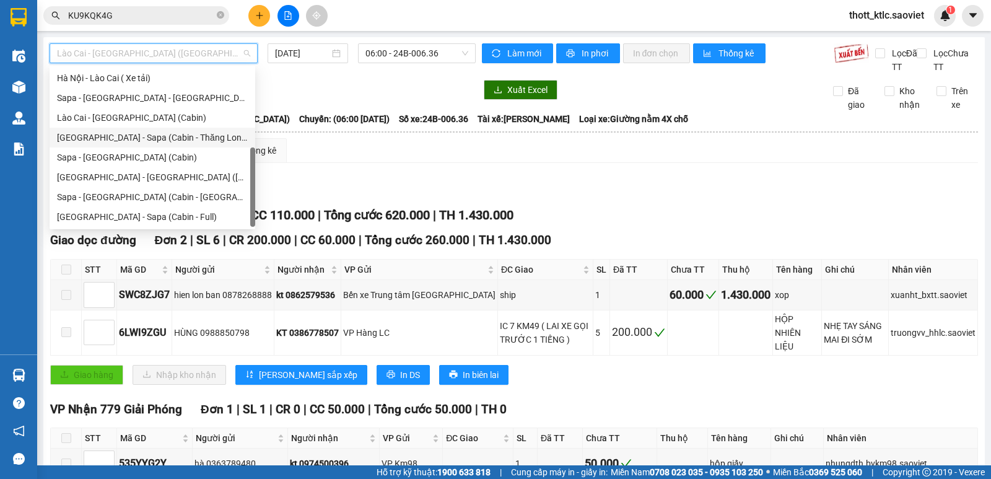
click at [152, 131] on div "[GEOGRAPHIC_DATA] - Sapa (Cabin - Thăng Long)" at bounding box center [152, 138] width 191 height 14
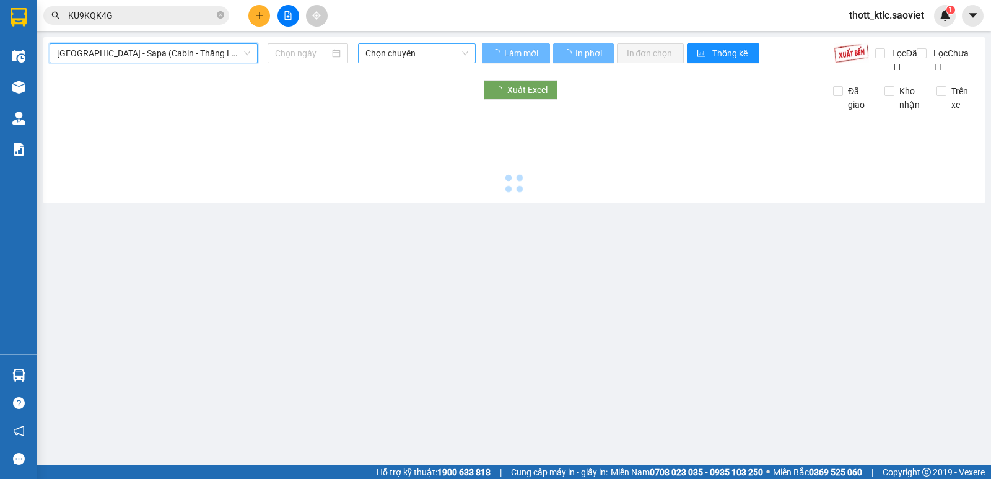
type input "[DATE]"
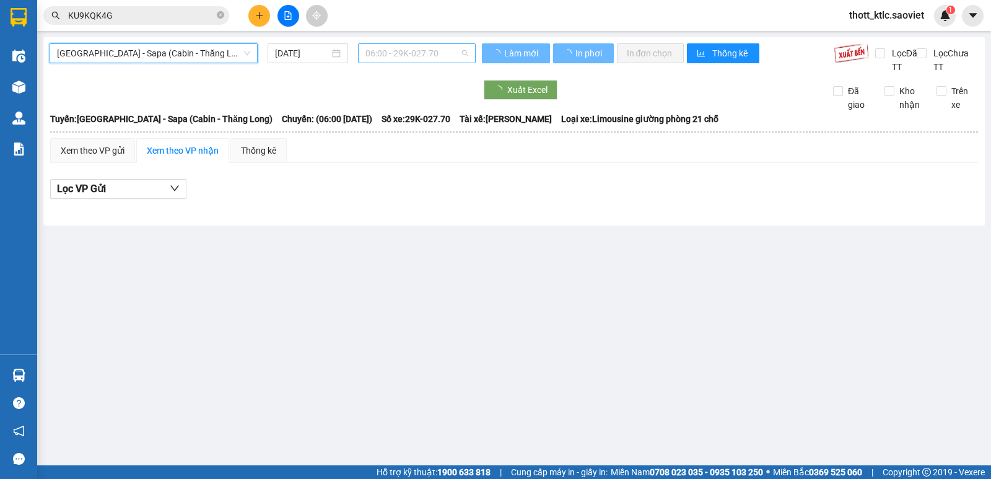
click at [425, 55] on span "06:00 - 29K-027.70" at bounding box center [416, 53] width 102 height 19
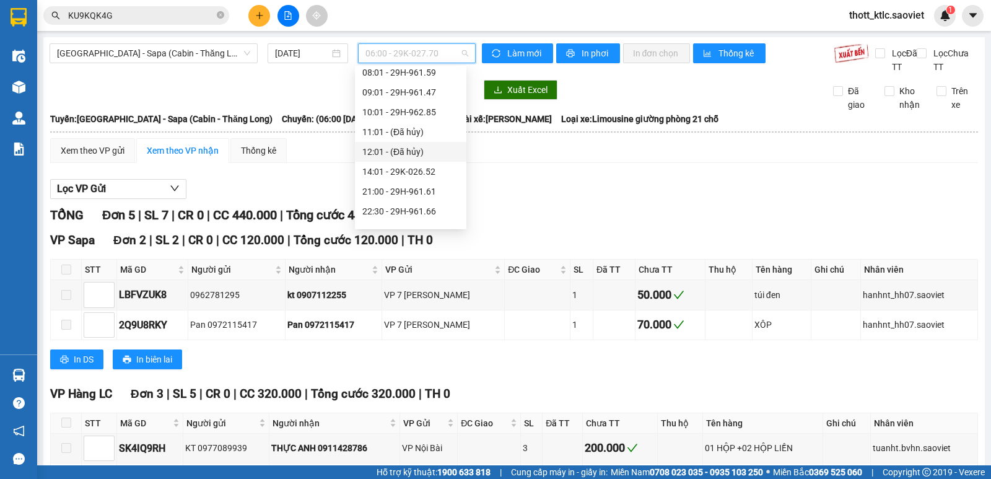
scroll to position [62, 0]
click at [404, 154] on div "14:01 - 29K-026.52" at bounding box center [410, 155] width 97 height 14
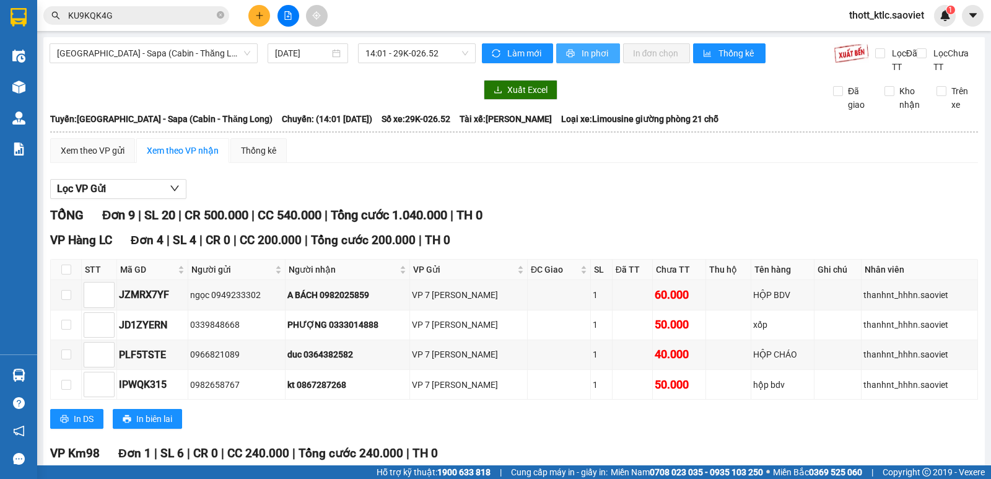
click at [581, 53] on span "In phơi" at bounding box center [595, 53] width 28 height 14
click at [588, 46] on button "In phơi" at bounding box center [588, 53] width 64 height 20
click at [162, 60] on span "[GEOGRAPHIC_DATA] - Sapa (Cabin - Thăng Long)" at bounding box center [153, 53] width 193 height 19
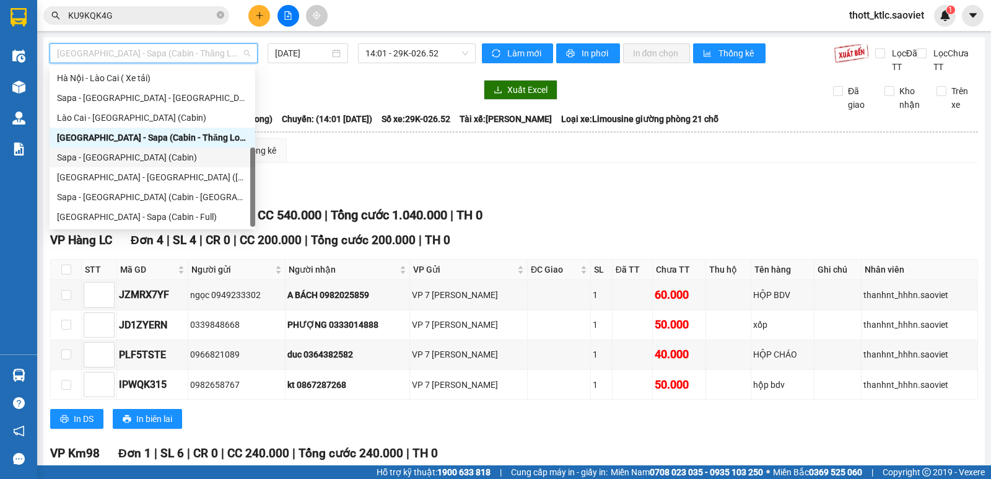
click at [108, 152] on div "Sapa - [GEOGRAPHIC_DATA] (Cabin)" at bounding box center [152, 157] width 191 height 14
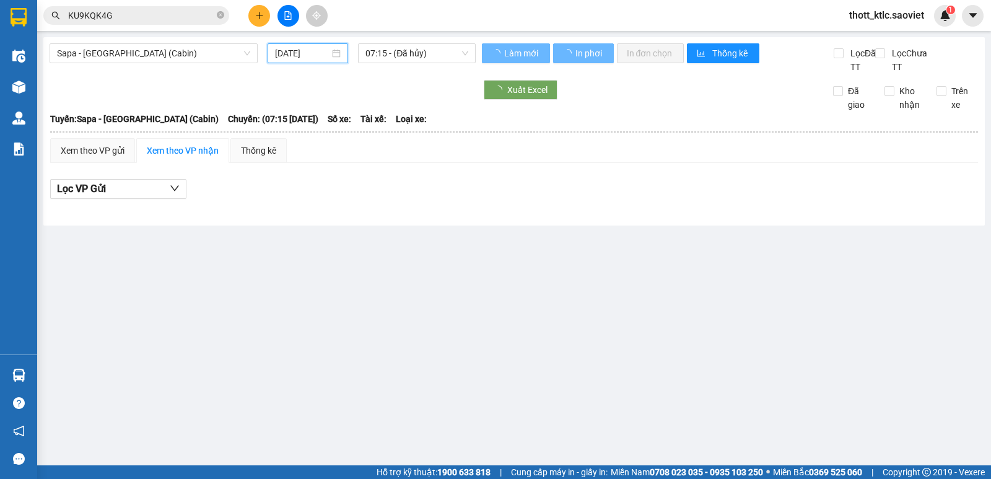
click at [298, 58] on input "[DATE]" at bounding box center [302, 53] width 55 height 14
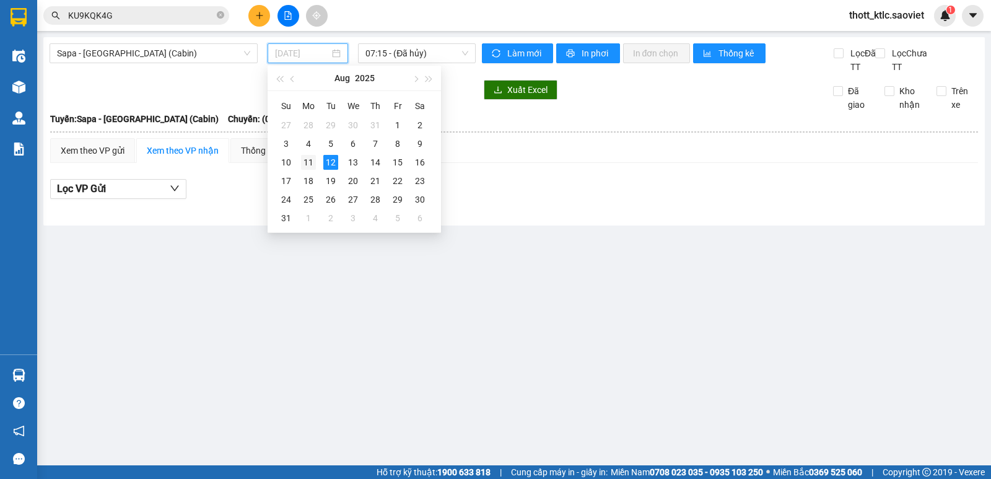
click at [306, 156] on div "11" at bounding box center [308, 162] width 15 height 15
type input "[DATE]"
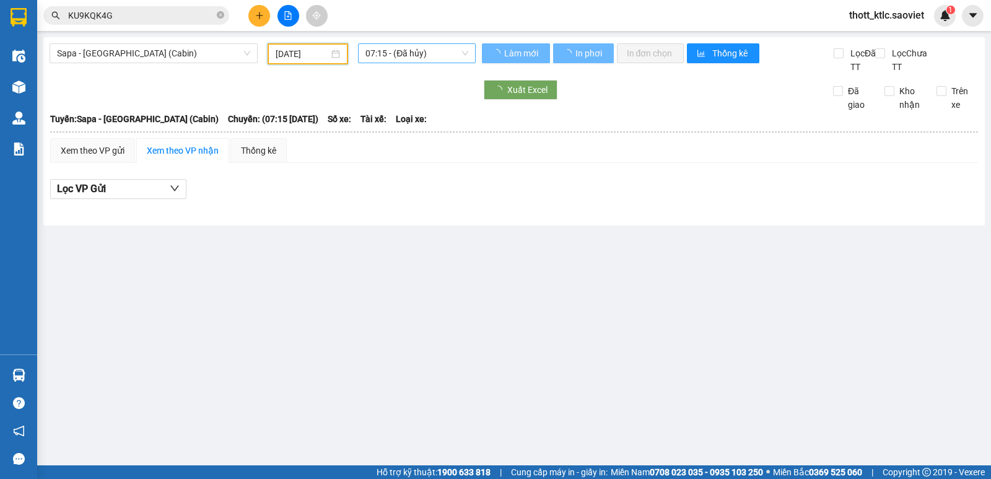
click at [427, 56] on span "07:15 - (Đã hủy)" at bounding box center [416, 53] width 102 height 19
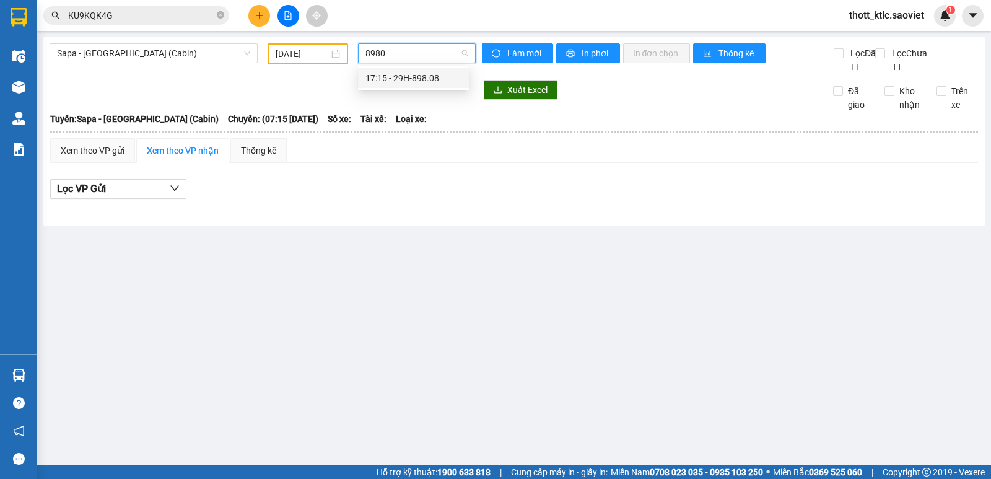
type input "89808"
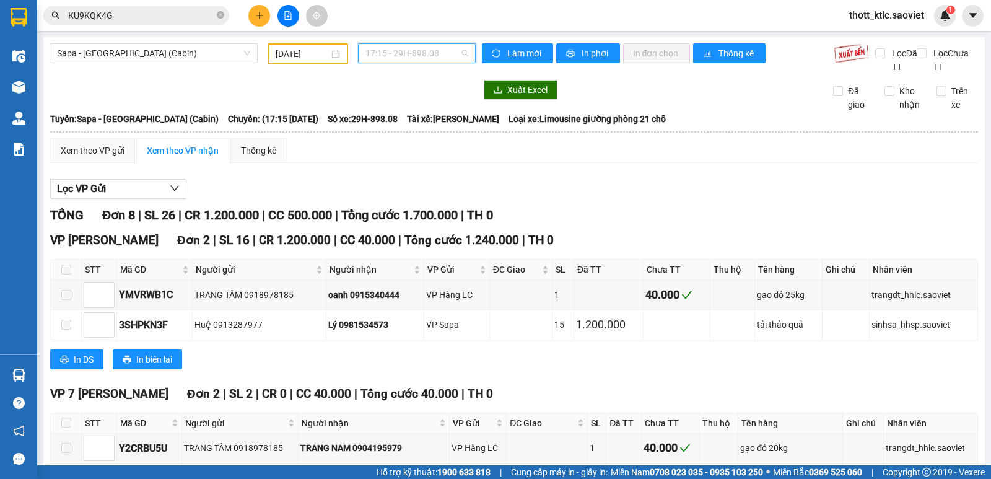
click at [432, 51] on span "17:15 - 29H-898.08" at bounding box center [416, 53] width 102 height 19
type input "02652"
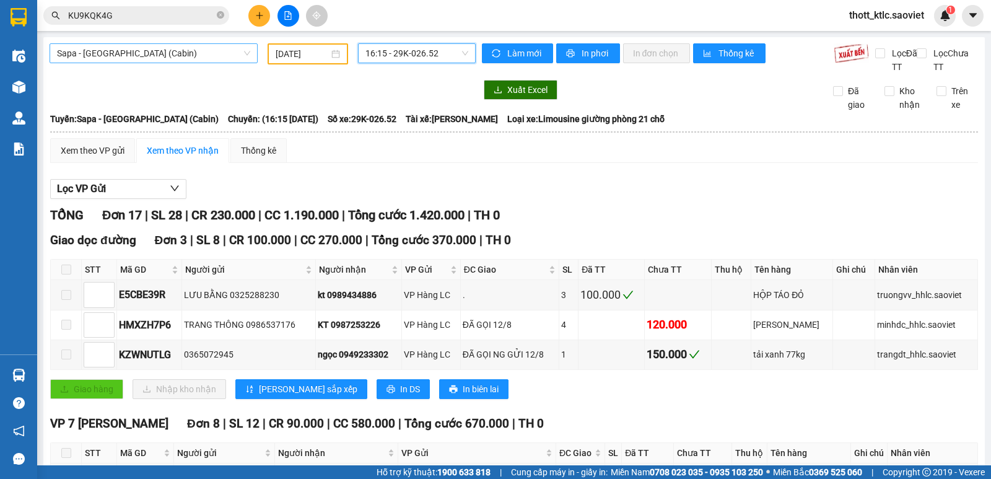
click at [173, 57] on span "Sapa - [GEOGRAPHIC_DATA] (Cabin)" at bounding box center [153, 53] width 193 height 19
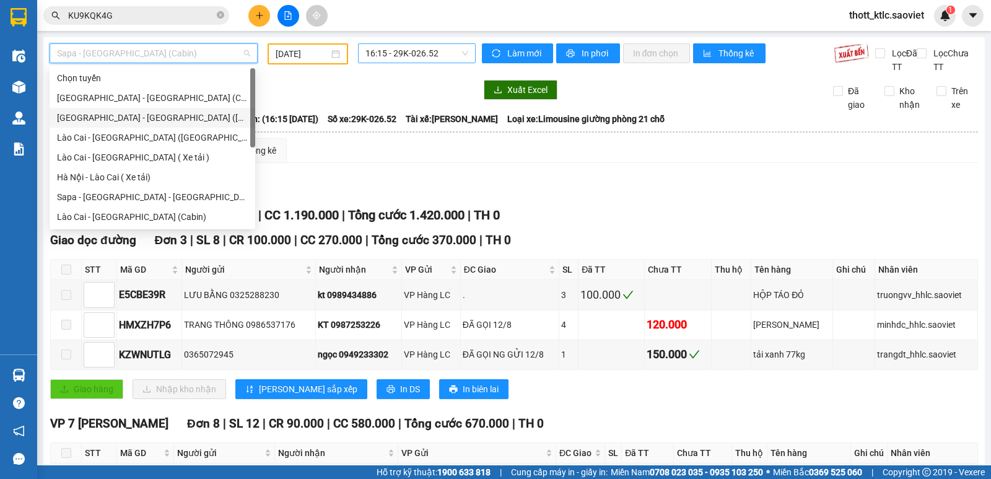
click at [125, 121] on div "[GEOGRAPHIC_DATA] - [GEOGRAPHIC_DATA] ([GEOGRAPHIC_DATA])" at bounding box center [152, 118] width 191 height 14
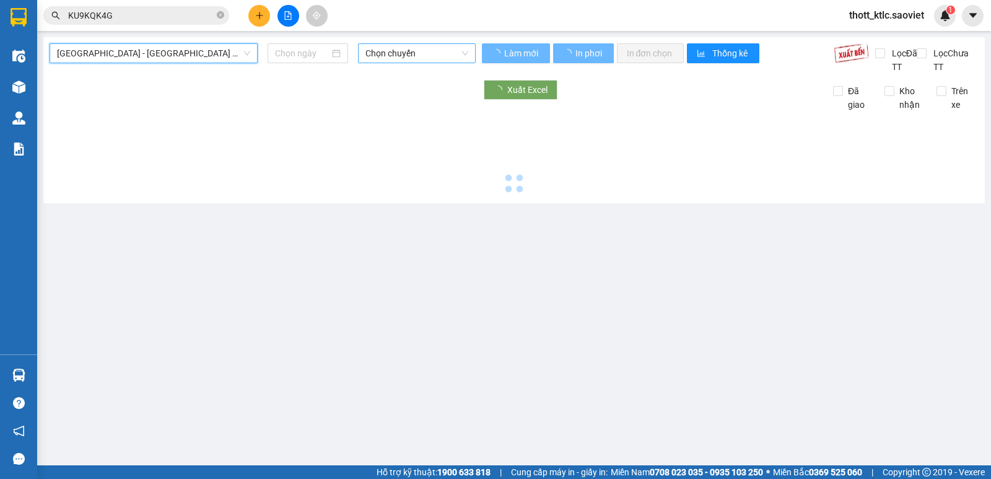
type input "[DATE]"
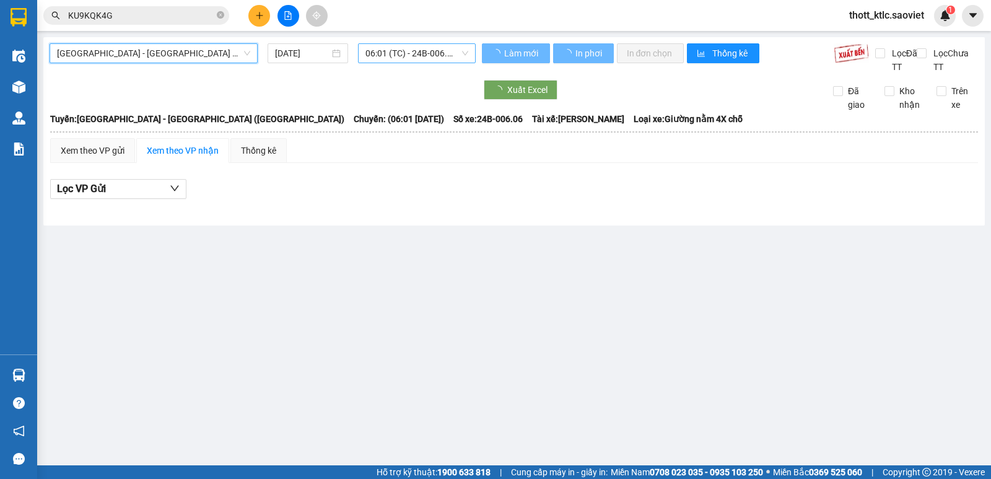
click at [213, 56] on span "[GEOGRAPHIC_DATA] - [GEOGRAPHIC_DATA] ([GEOGRAPHIC_DATA])" at bounding box center [153, 53] width 193 height 19
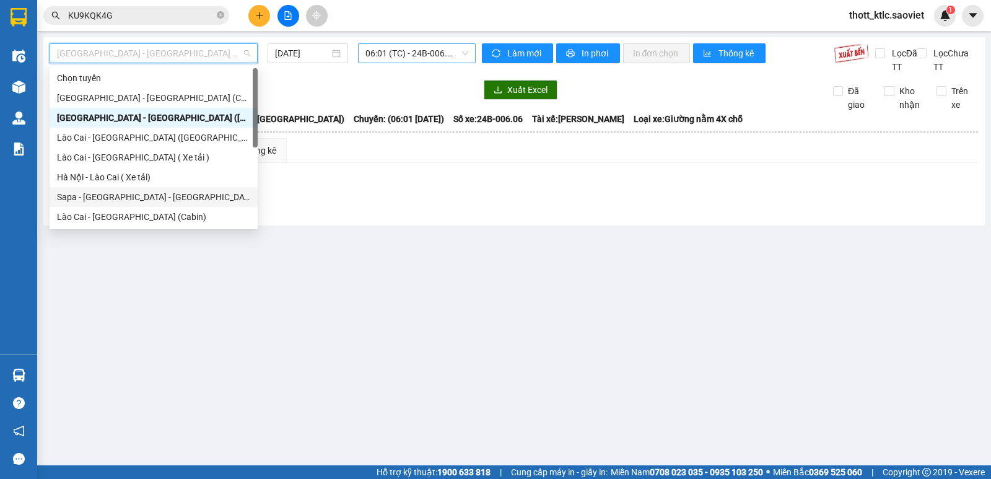
scroll to position [99, 0]
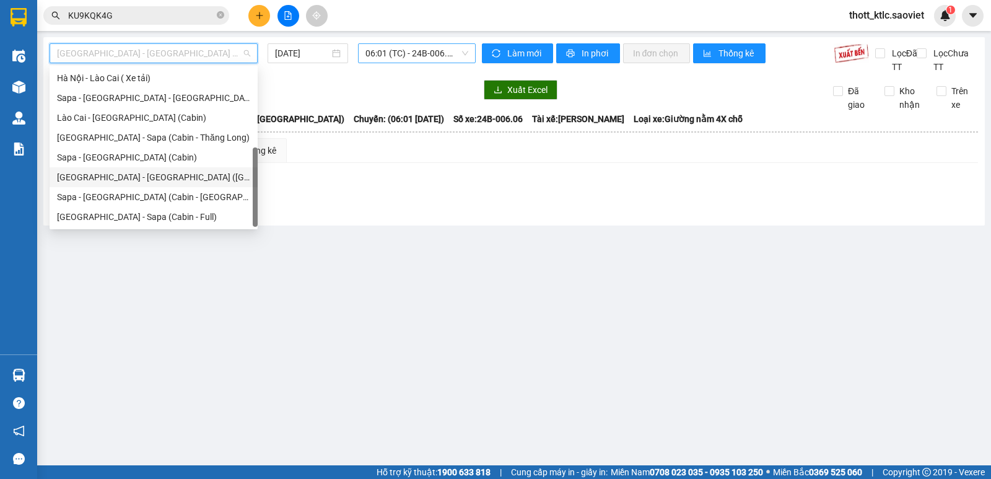
click at [132, 175] on div "[GEOGRAPHIC_DATA] - [GEOGRAPHIC_DATA] ([GEOGRAPHIC_DATA])" at bounding box center [153, 177] width 193 height 14
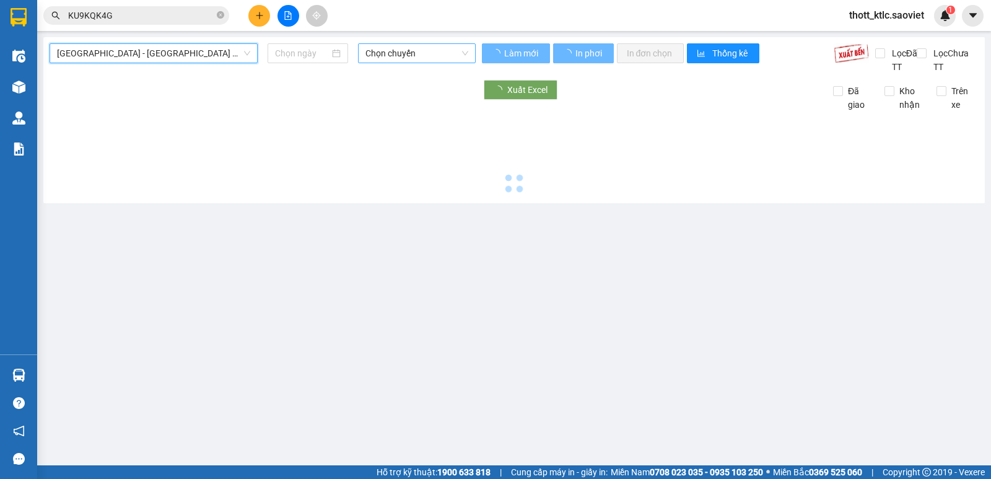
type input "[DATE]"
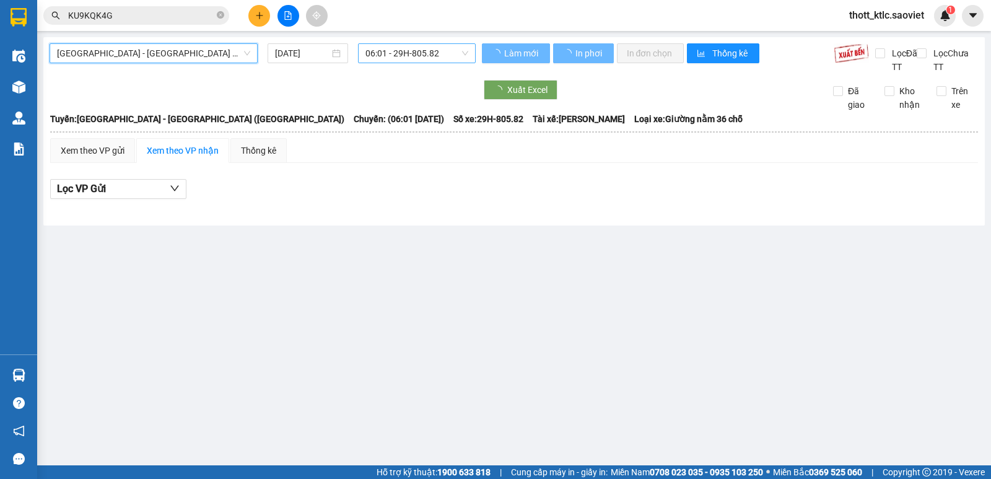
click at [424, 53] on span "06:01 - 29H-805.82" at bounding box center [416, 53] width 102 height 19
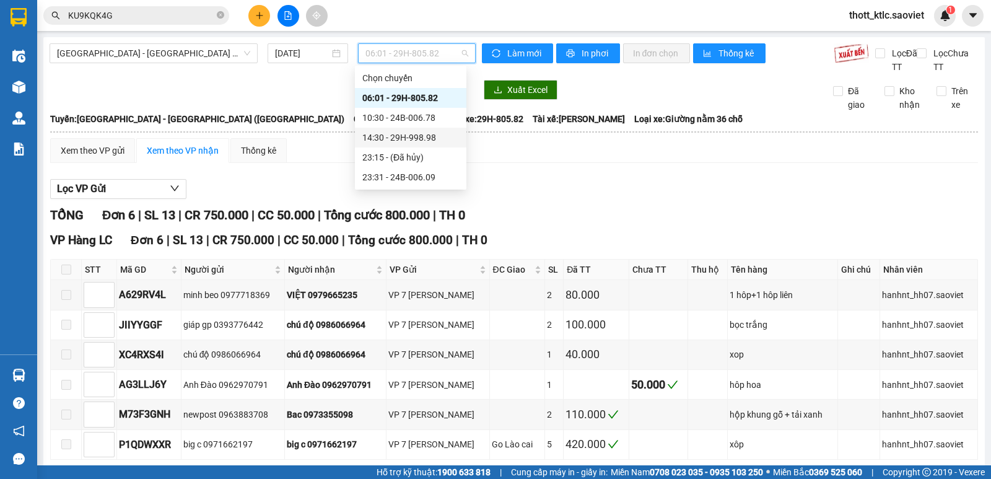
click at [416, 141] on div "14:30 - 29H-998.98" at bounding box center [410, 138] width 97 height 14
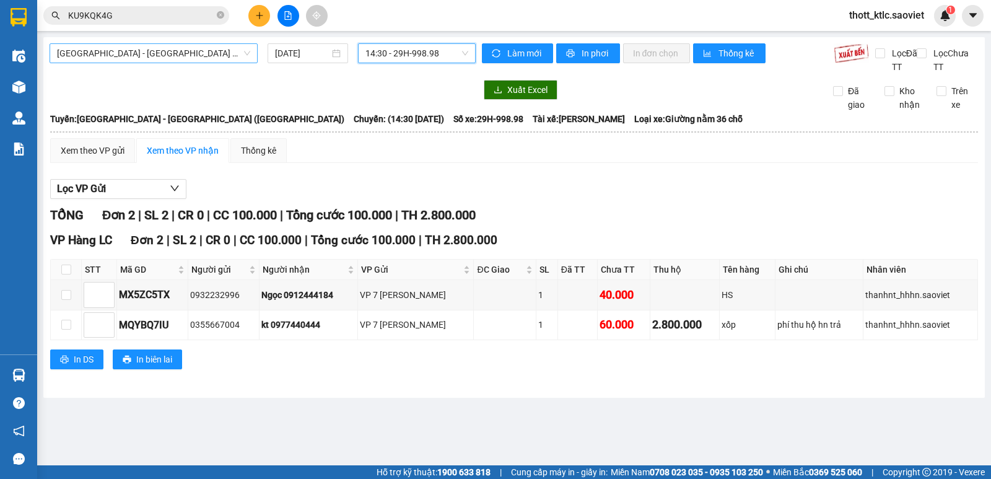
click at [206, 53] on span "[GEOGRAPHIC_DATA] - [GEOGRAPHIC_DATA] ([GEOGRAPHIC_DATA])" at bounding box center [153, 53] width 193 height 19
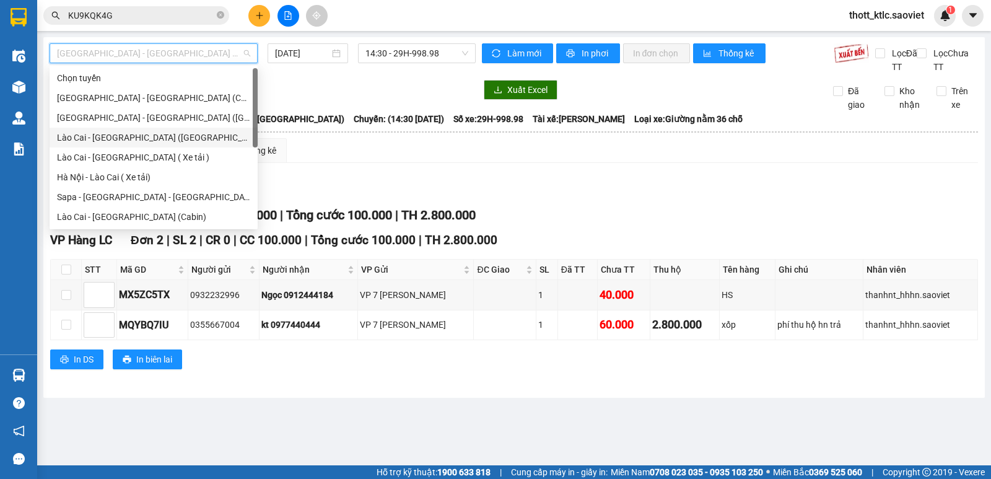
click at [92, 134] on div "Lào Cai - [GEOGRAPHIC_DATA] ([GEOGRAPHIC_DATA])" at bounding box center [153, 138] width 193 height 14
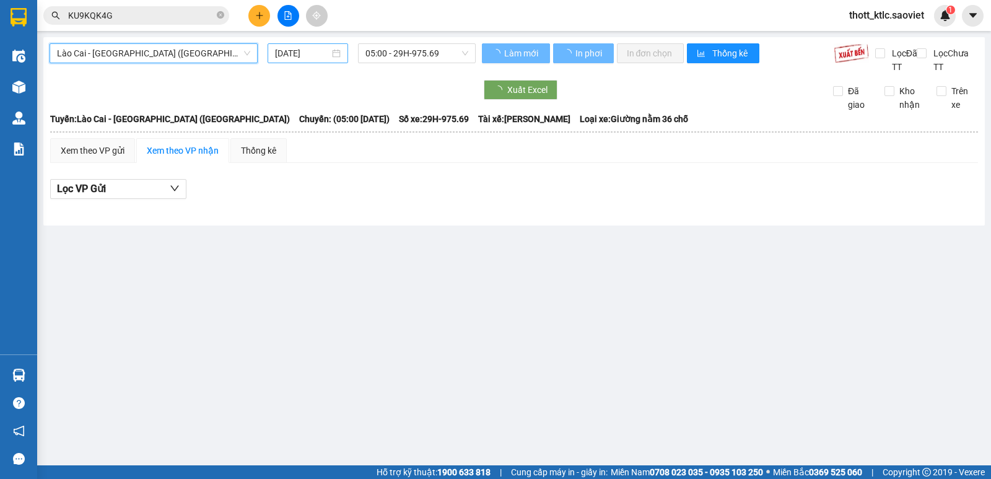
click at [293, 58] on input "[DATE]" at bounding box center [302, 53] width 55 height 14
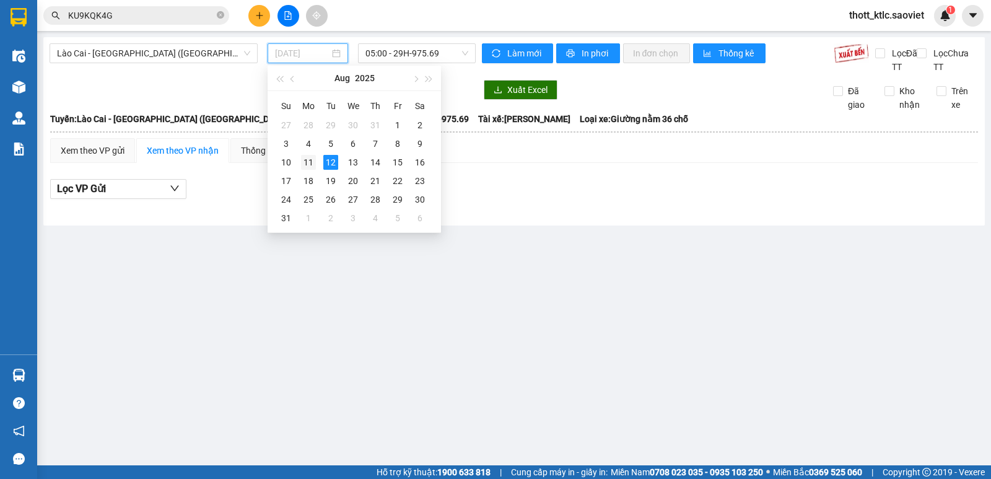
click at [302, 163] on div "11" at bounding box center [308, 162] width 15 height 15
type input "[DATE]"
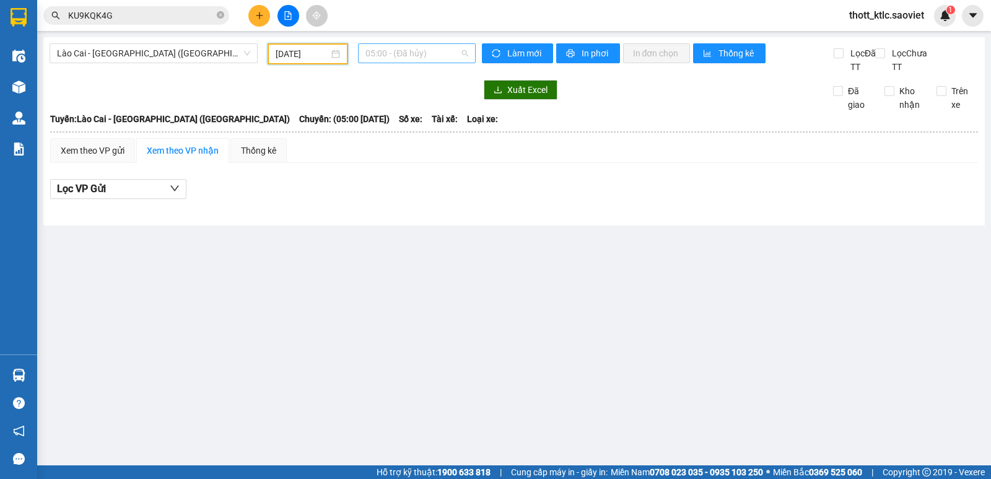
click at [403, 56] on span "05:00 - (Đã hủy)" at bounding box center [416, 53] width 102 height 19
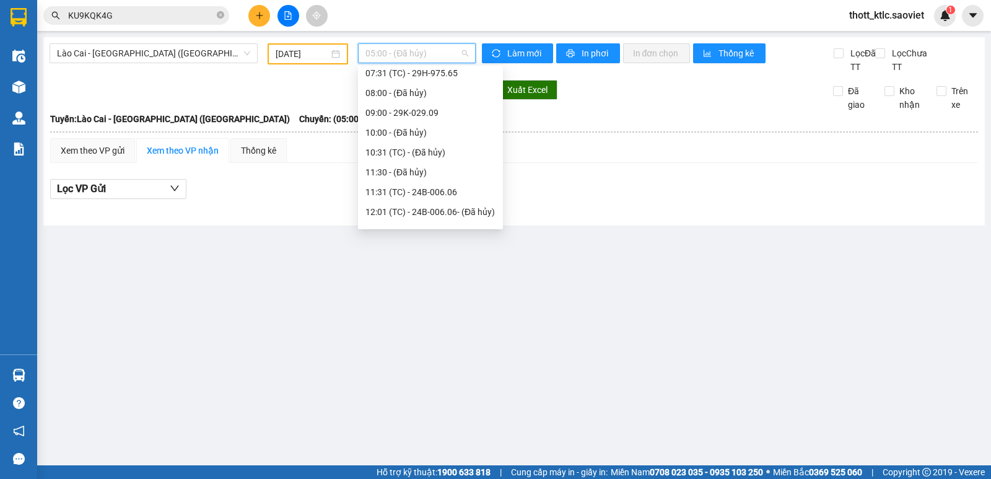
scroll to position [186, 0]
click at [403, 209] on div "17:00 - 29H-998.98" at bounding box center [430, 209] width 130 height 14
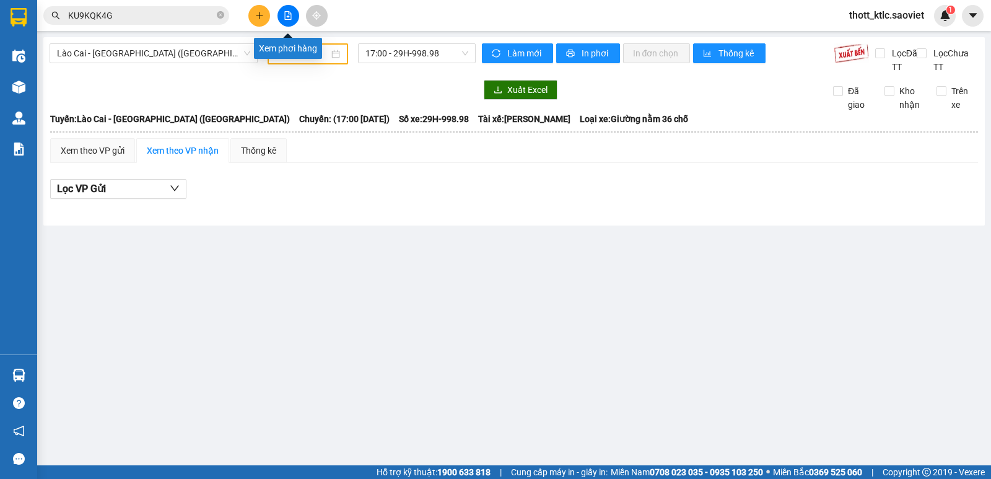
click at [284, 15] on icon "file-add" at bounding box center [288, 15] width 9 height 9
click at [178, 56] on span "Lào Cai - [GEOGRAPHIC_DATA] ([GEOGRAPHIC_DATA])" at bounding box center [153, 53] width 193 height 19
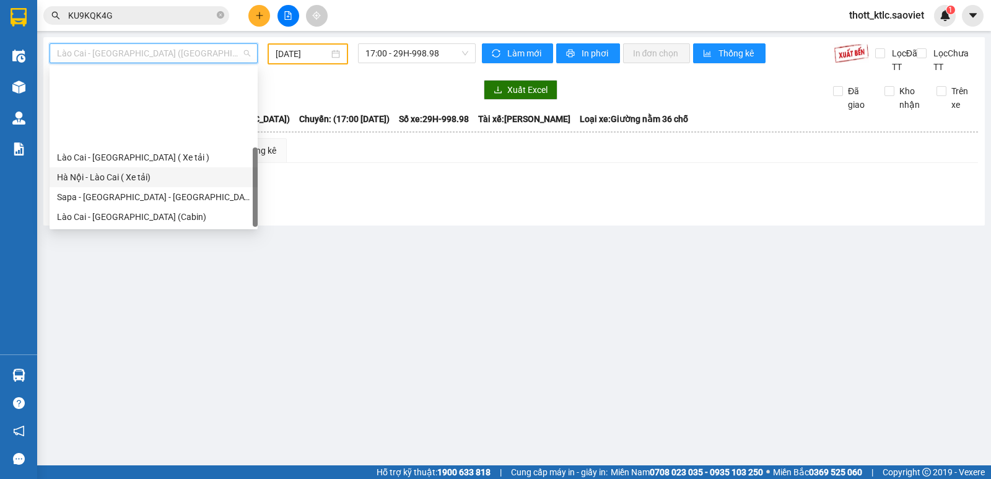
scroll to position [99, 0]
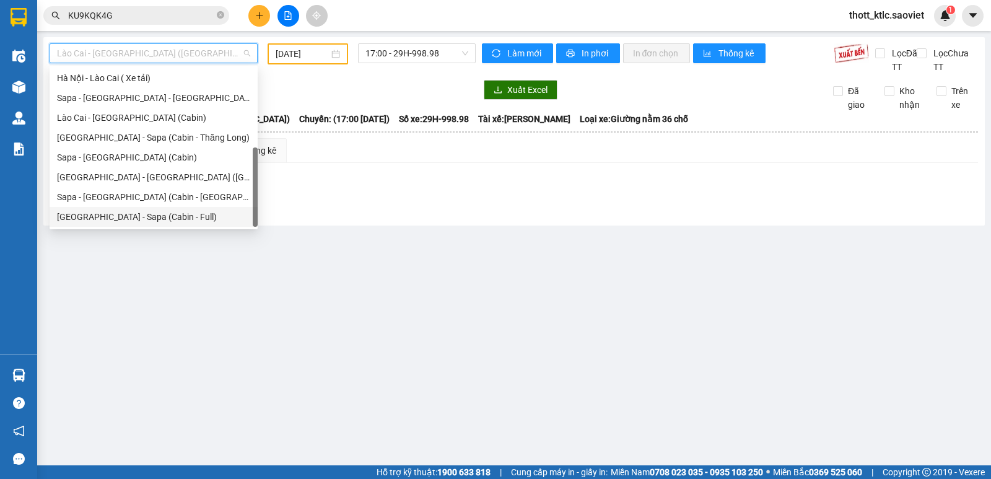
click at [89, 212] on div "[GEOGRAPHIC_DATA] - Sapa (Cabin - Full)" at bounding box center [153, 217] width 193 height 14
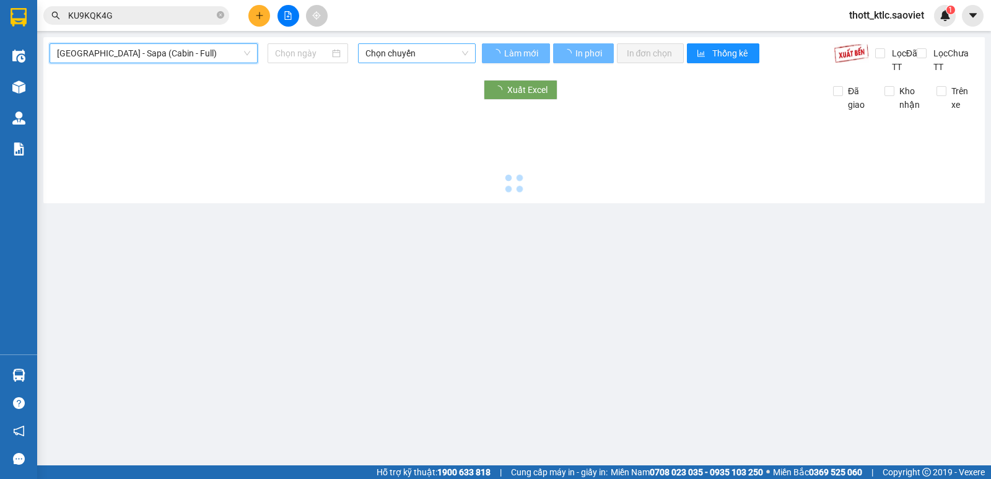
type input "[DATE]"
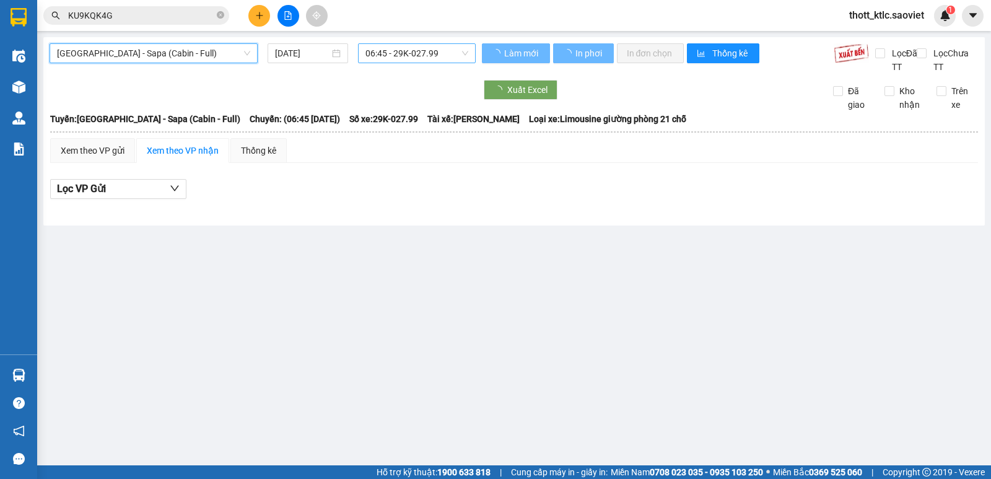
click at [409, 54] on span "06:45 - 29K-027.99" at bounding box center [416, 53] width 102 height 19
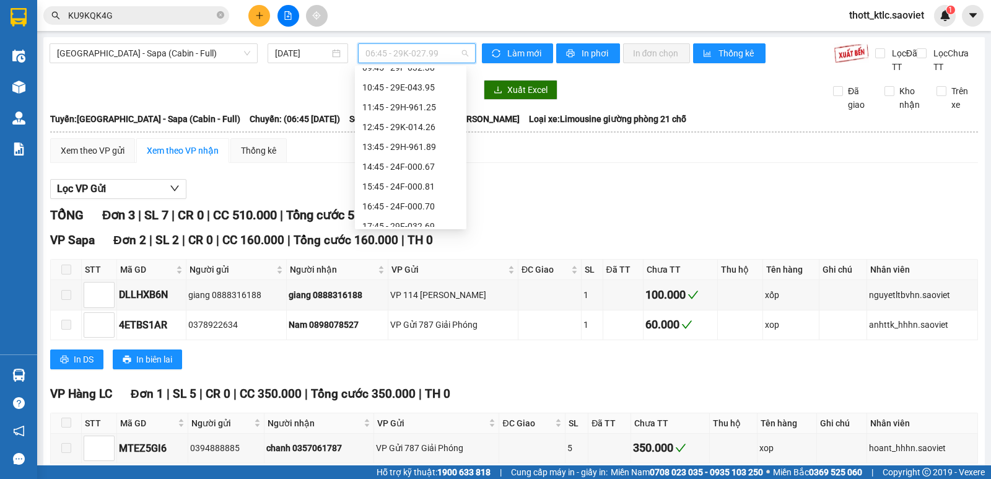
scroll to position [74, 0]
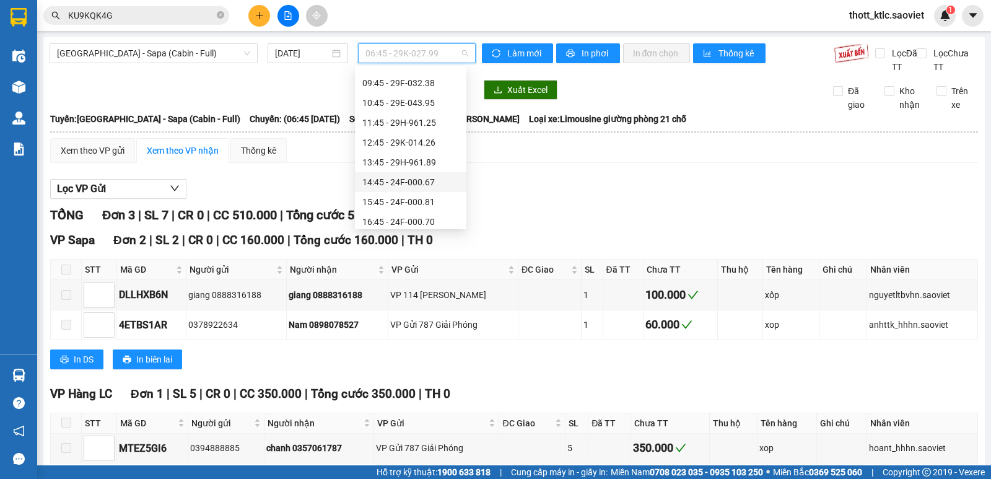
click at [420, 181] on div "14:45 - 24F-000.67" at bounding box center [410, 182] width 97 height 14
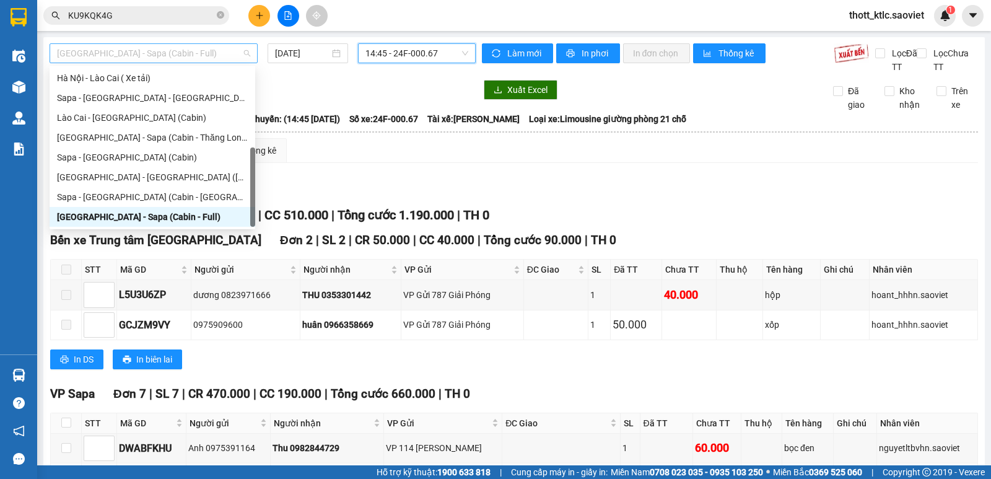
click at [199, 51] on span "[GEOGRAPHIC_DATA] - Sapa (Cabin - Full)" at bounding box center [153, 53] width 193 height 19
click at [89, 154] on div "Sapa - [GEOGRAPHIC_DATA] (Cabin)" at bounding box center [152, 157] width 191 height 14
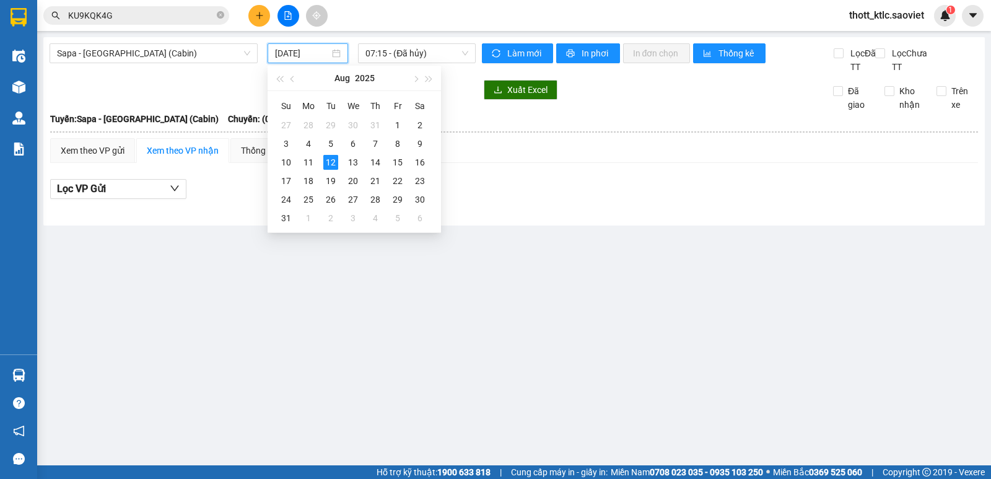
click at [312, 58] on input "[DATE]" at bounding box center [302, 53] width 55 height 14
click at [308, 164] on div "11" at bounding box center [308, 162] width 15 height 15
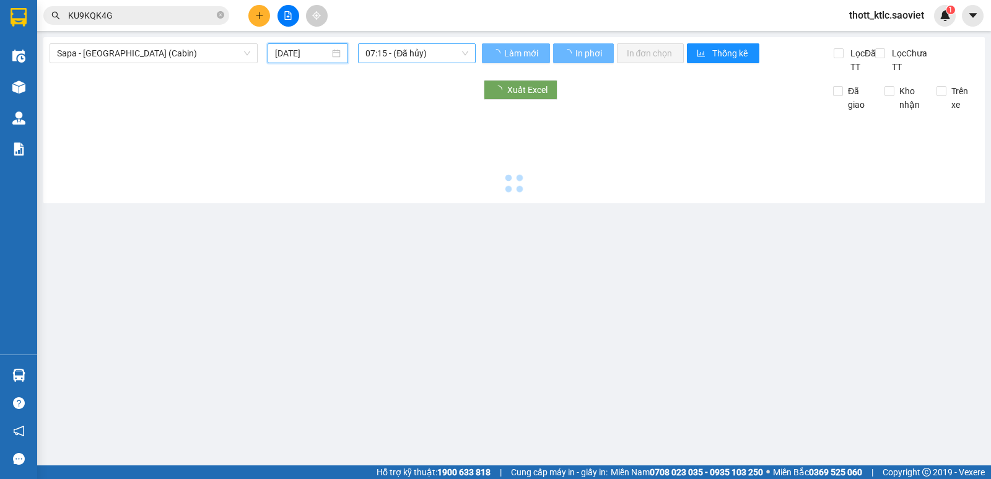
type input "[DATE]"
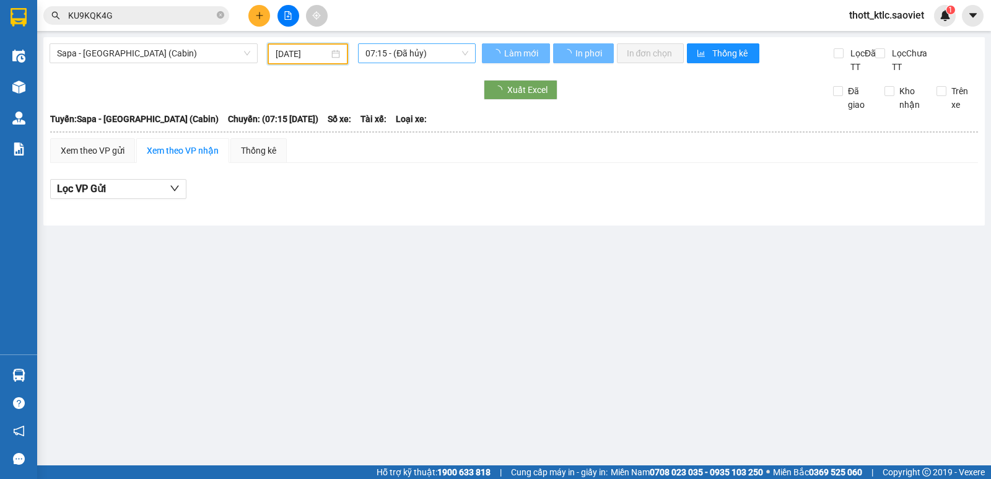
click at [399, 56] on span "07:15 - (Đã hủy)" at bounding box center [416, 53] width 102 height 19
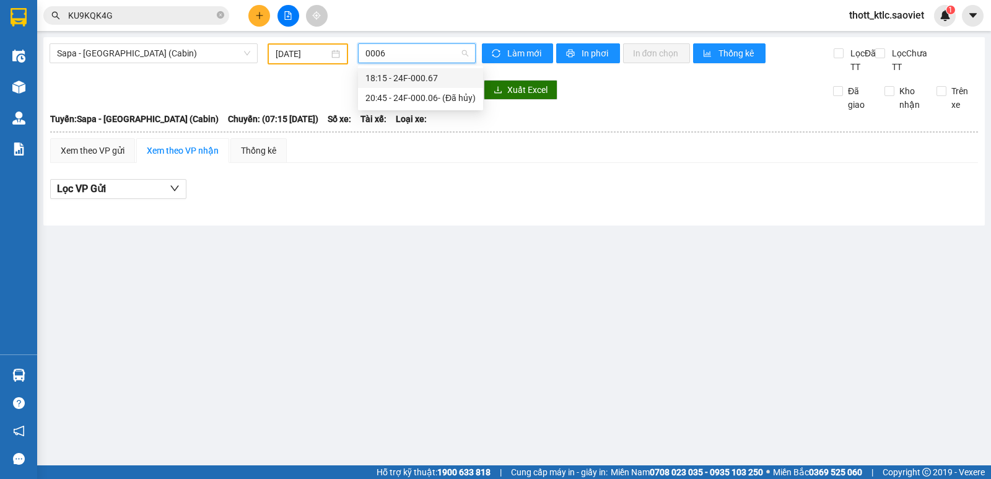
type input "00067"
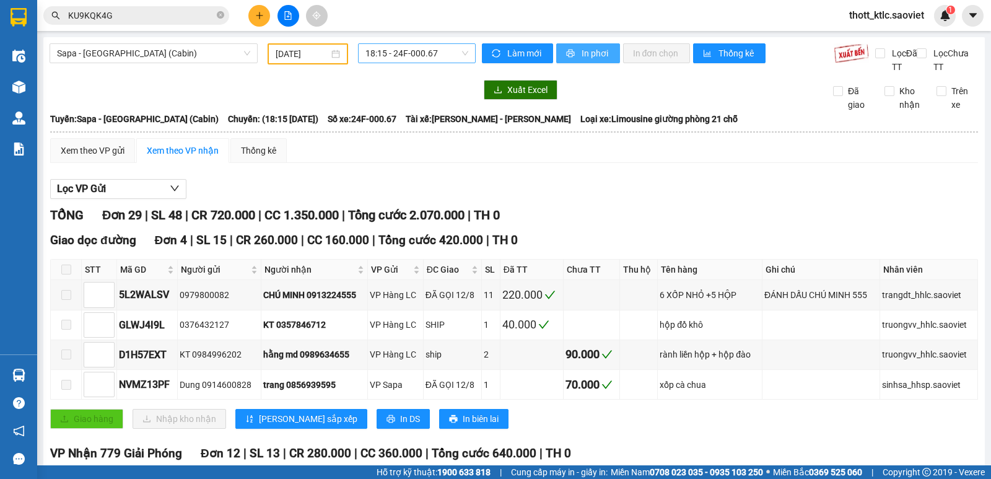
click at [593, 53] on span "In phơi" at bounding box center [595, 53] width 28 height 14
click at [196, 50] on span "Sapa - [GEOGRAPHIC_DATA] (Cabin)" at bounding box center [153, 53] width 193 height 19
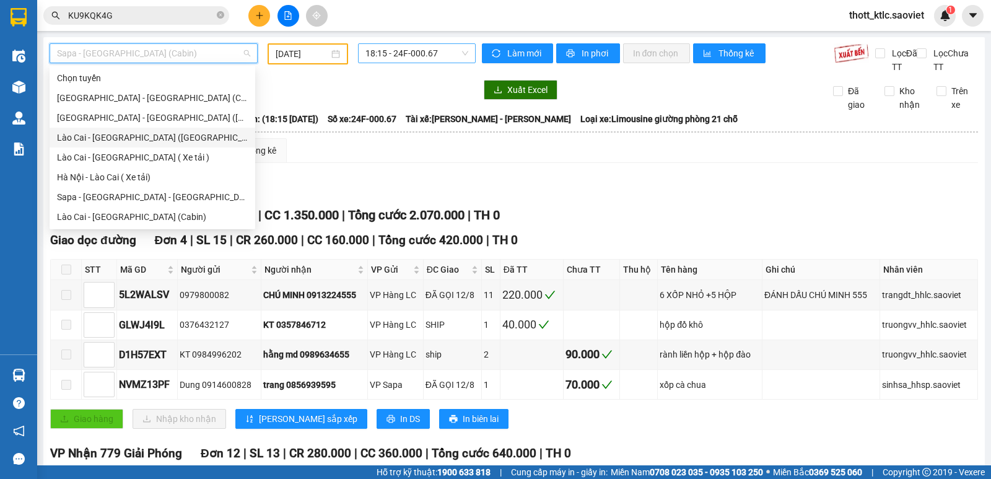
click at [72, 140] on div "Lào Cai - [GEOGRAPHIC_DATA] ([GEOGRAPHIC_DATA])" at bounding box center [152, 138] width 191 height 14
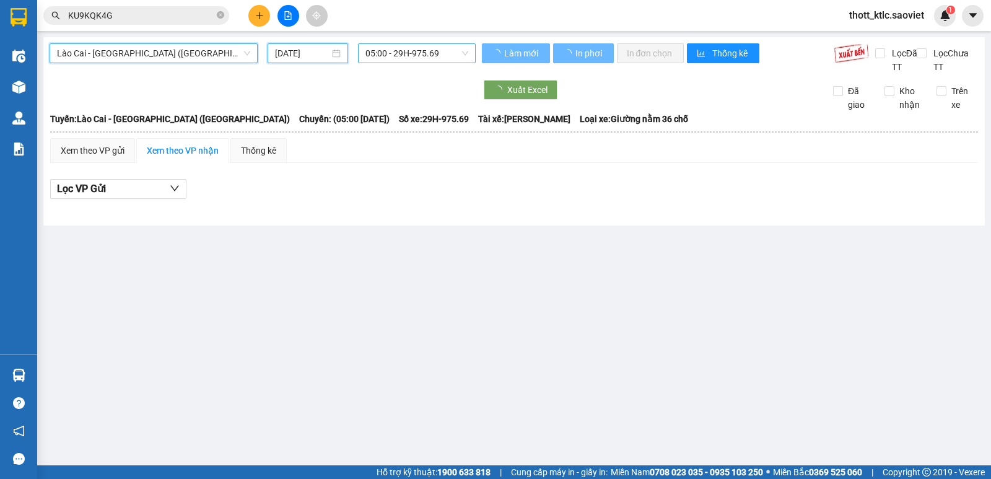
click at [317, 55] on input "[DATE]" at bounding box center [302, 53] width 55 height 14
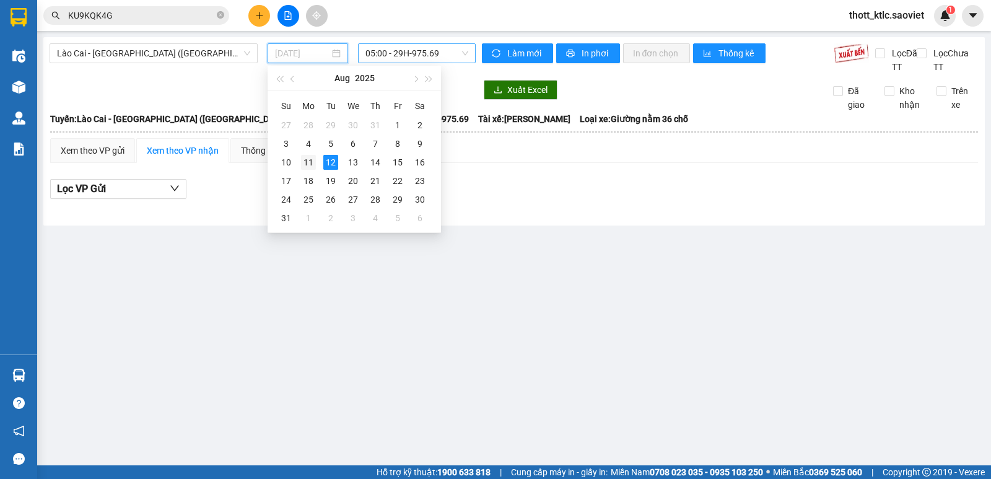
drag, startPoint x: 310, startPoint y: 164, endPoint x: 359, endPoint y: 87, distance: 91.4
click at [309, 164] on div "11" at bounding box center [308, 162] width 15 height 15
type input "[DATE]"
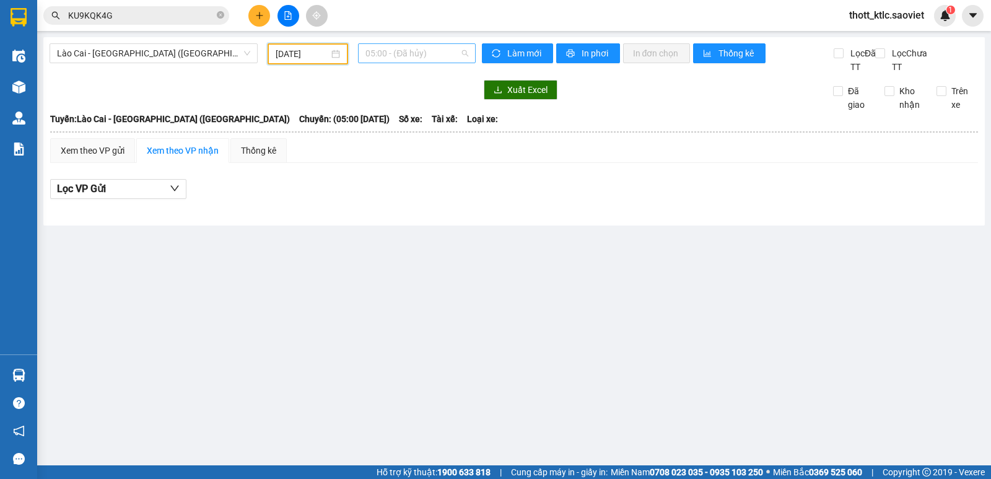
click at [417, 56] on span "05:00 - (Đã hủy)" at bounding box center [416, 53] width 102 height 19
type input "99898"
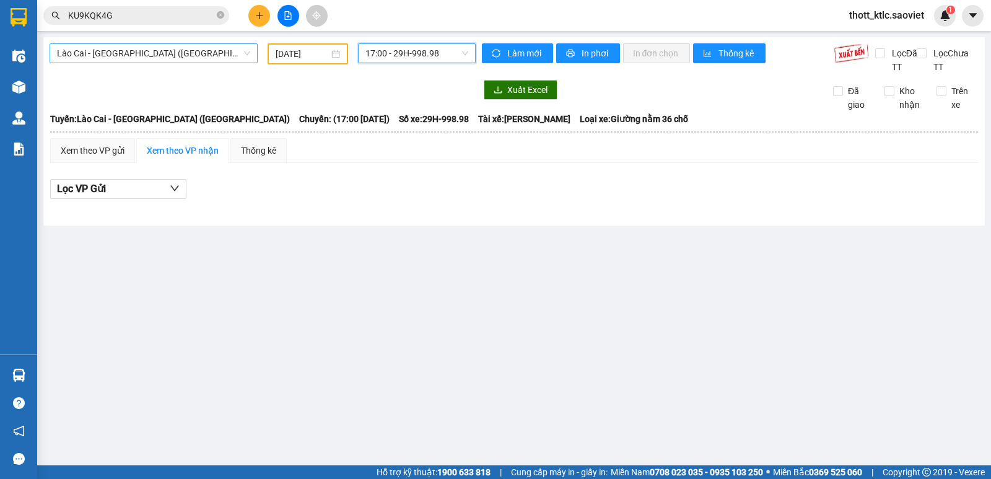
click at [181, 55] on span "Lào Cai - [GEOGRAPHIC_DATA] ([GEOGRAPHIC_DATA])" at bounding box center [153, 53] width 193 height 19
click at [445, 50] on span "17:00 - 29H-998.98" at bounding box center [416, 53] width 102 height 19
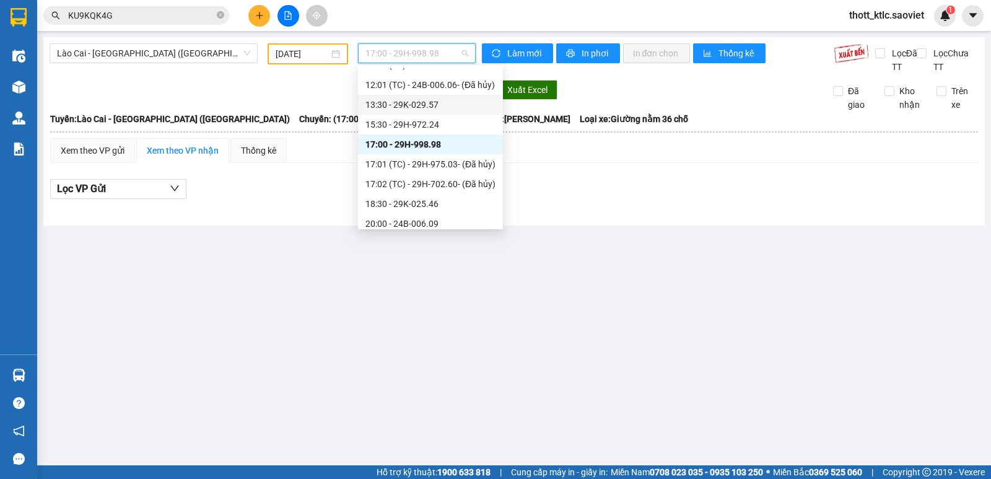
scroll to position [258, 0]
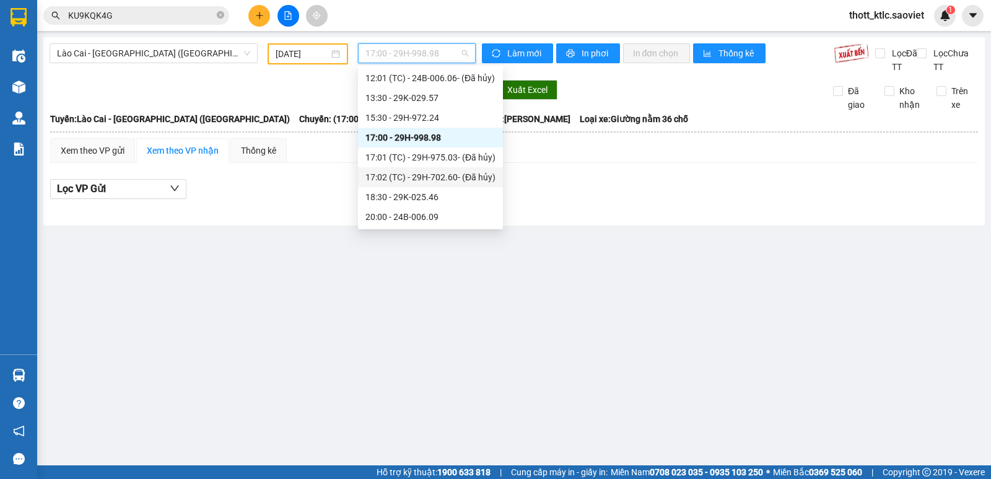
click at [426, 174] on div "17:02 (TC) - 29H-702.60 - (Đã hủy)" at bounding box center [430, 177] width 130 height 14
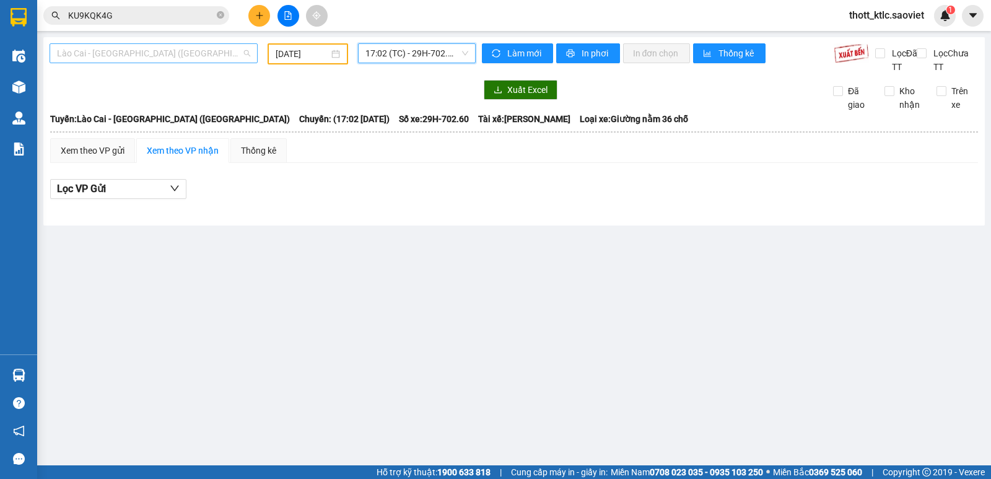
click at [163, 46] on span "Lào Cai - [GEOGRAPHIC_DATA] ([GEOGRAPHIC_DATA])" at bounding box center [153, 53] width 193 height 19
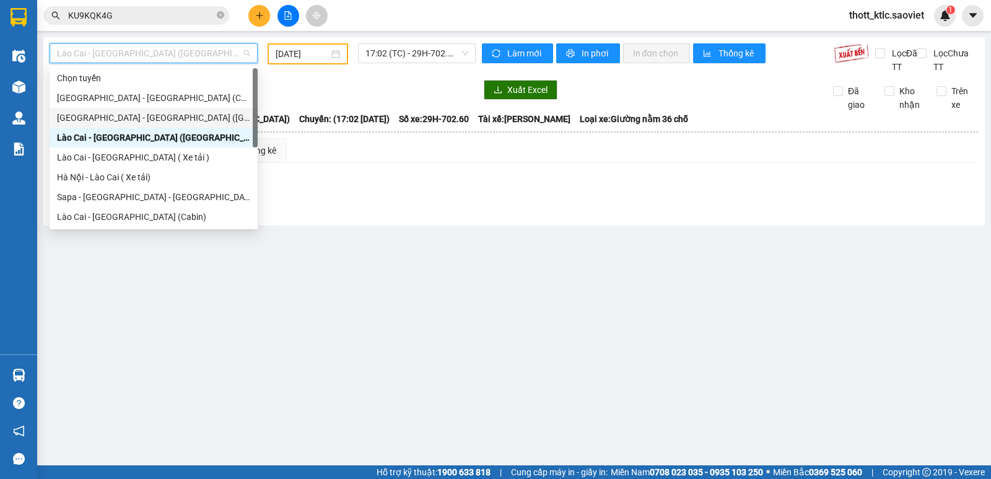
click at [110, 119] on div "[GEOGRAPHIC_DATA] - [GEOGRAPHIC_DATA] ([GEOGRAPHIC_DATA])" at bounding box center [153, 118] width 193 height 14
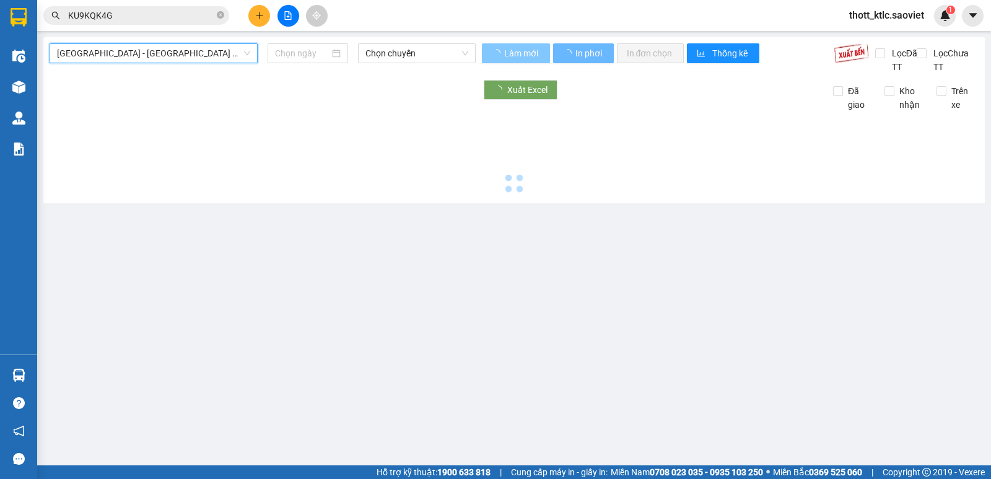
type input "[DATE]"
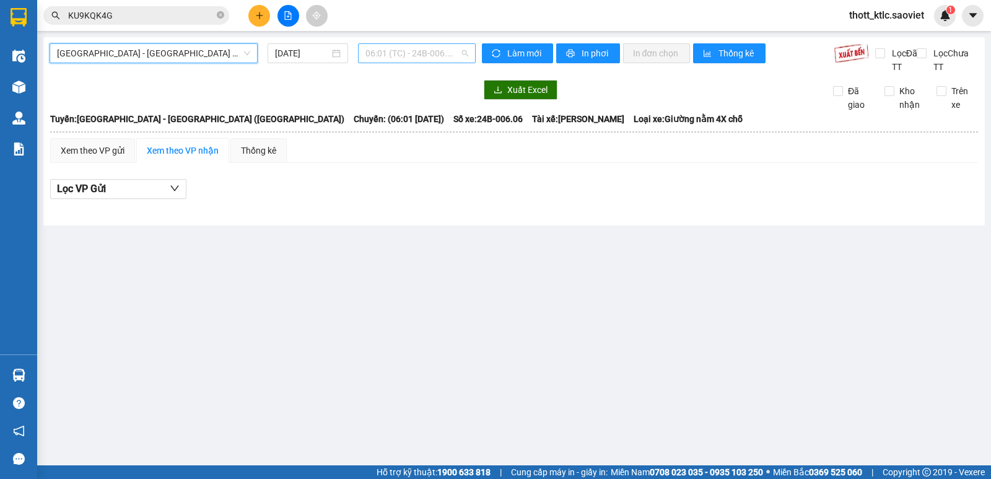
click at [422, 52] on span "06:01 (TC) - 24B-006.06" at bounding box center [416, 53] width 102 height 19
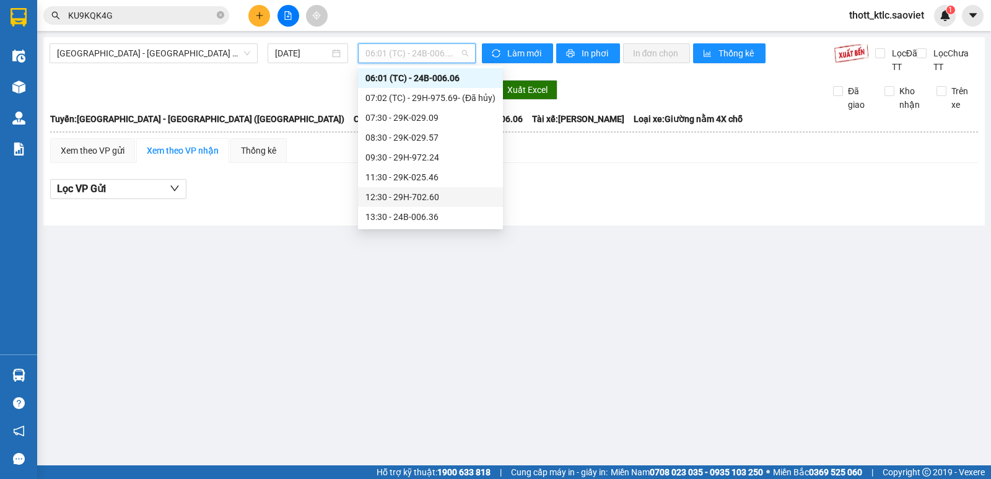
click at [429, 189] on div "12:30 - 29H-702.60" at bounding box center [430, 197] width 145 height 20
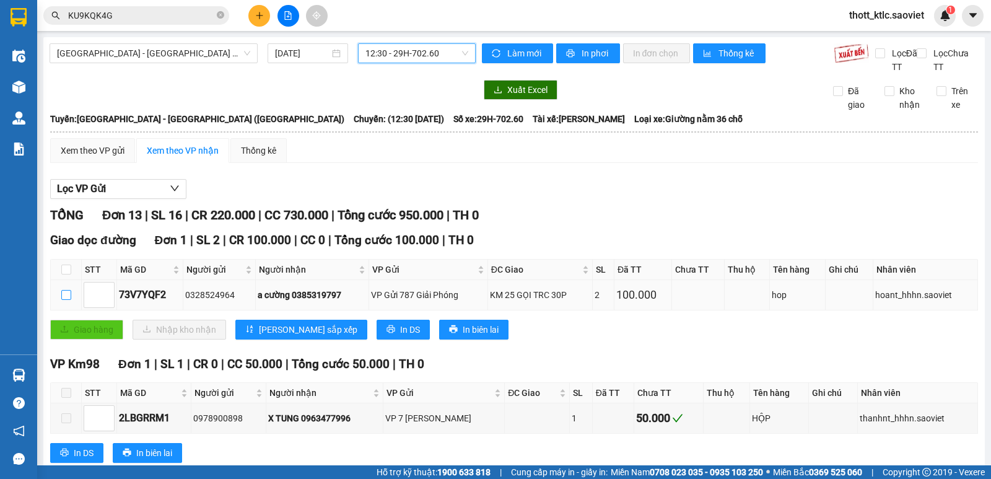
click at [66, 298] on input "checkbox" at bounding box center [66, 295] width 10 height 10
checkbox input "true"
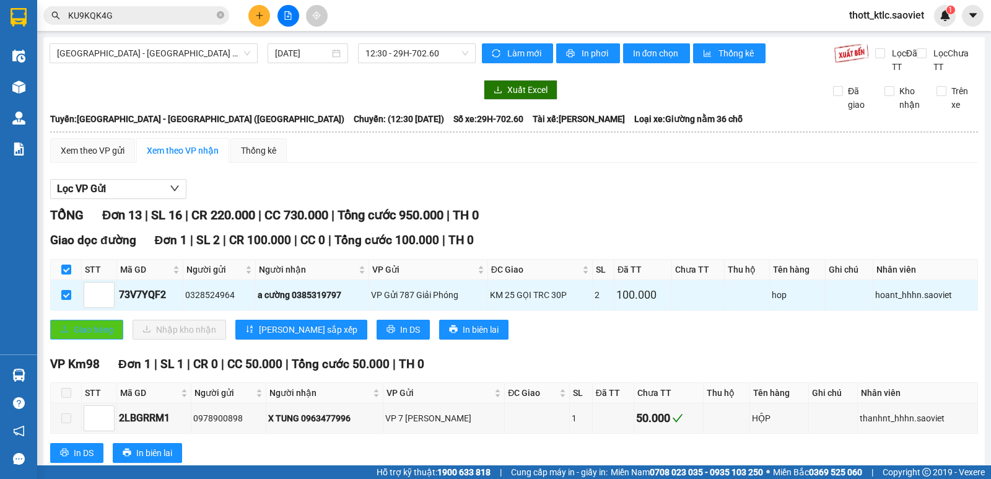
click at [84, 328] on span "Giao hàng" at bounding box center [94, 330] width 40 height 14
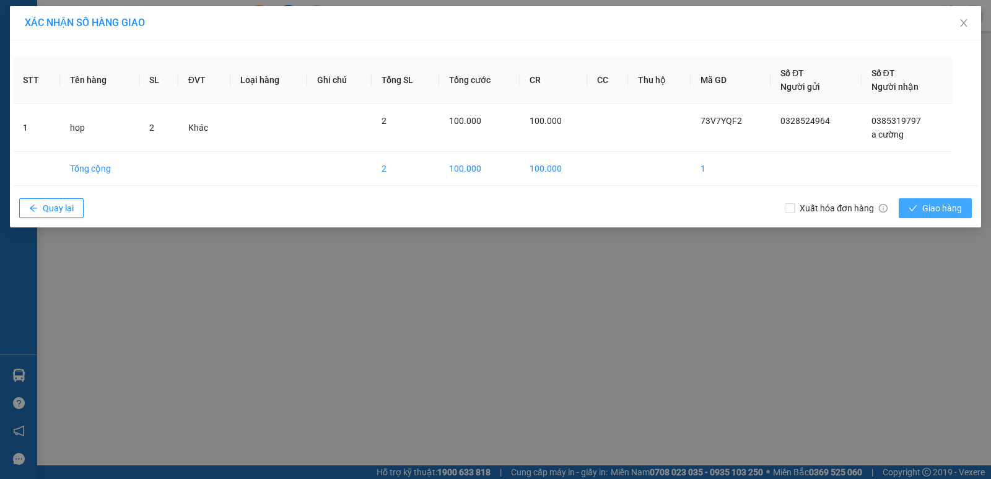
drag, startPoint x: 937, startPoint y: 204, endPoint x: 931, endPoint y: 202, distance: 6.3
click at [938, 203] on span "Giao hàng" at bounding box center [942, 208] width 40 height 14
